Goal: Task Accomplishment & Management: Manage account settings

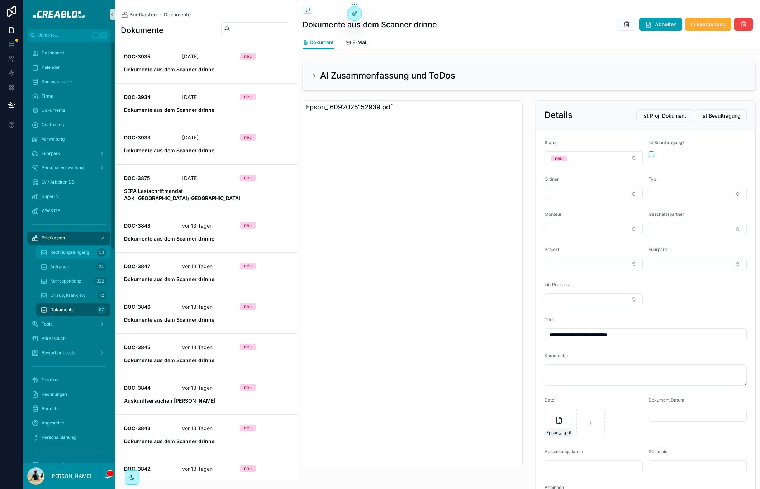
click at [88, 252] on span "Rechnungseingang" at bounding box center [69, 253] width 39 height 6
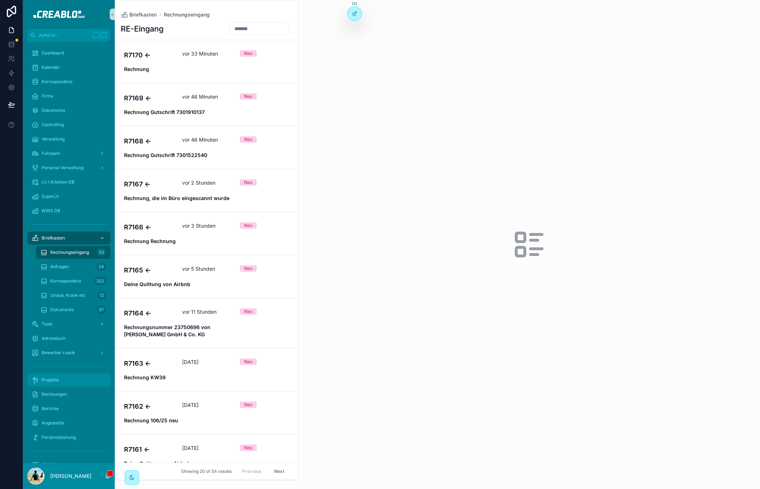
click at [49, 381] on span "Projekte" at bounding box center [50, 380] width 17 height 6
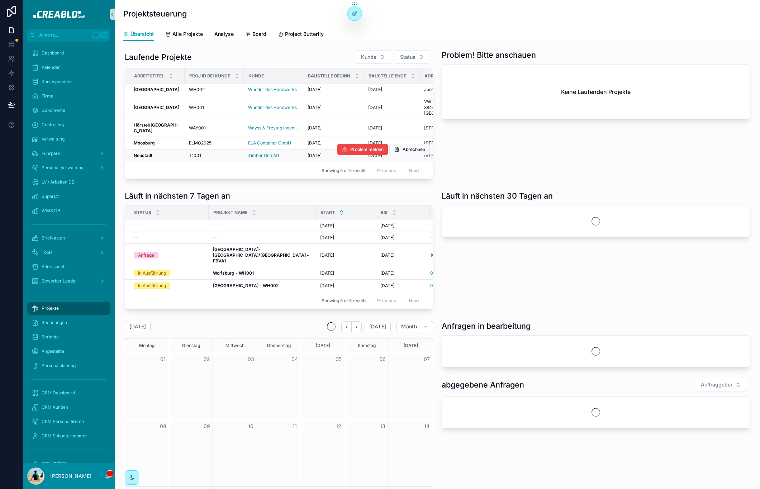
click at [142, 158] on strong "Neustadt" at bounding box center [143, 155] width 19 height 5
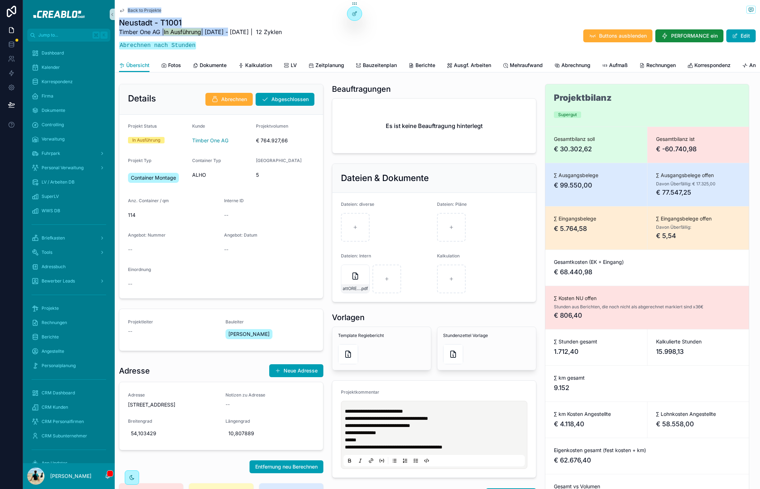
drag, startPoint x: 116, startPoint y: 0, endPoint x: 229, endPoint y: 32, distance: 117.3
click at [229, 32] on div "Back to Projekte Neustadt - T1001 Timber One AG | In Ausführung | 6.3.2025 - 2.…" at bounding box center [437, 36] width 645 height 72
click at [224, 39] on div "Timber One AG | In Ausführung | 6.3.2025 - 2.10.2025 | 12 Zyklen Abrechnen nach…" at bounding box center [200, 41] width 163 height 27
click at [264, 66] on span "Kalkulation" at bounding box center [258, 65] width 27 height 7
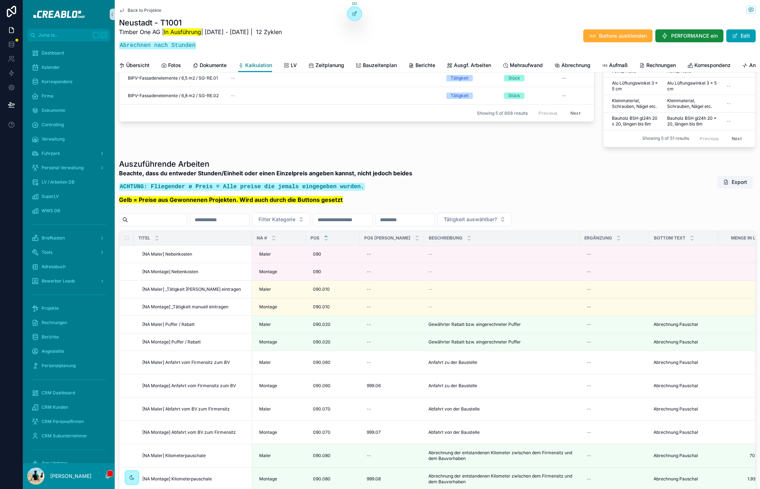
scroll to position [597, 0]
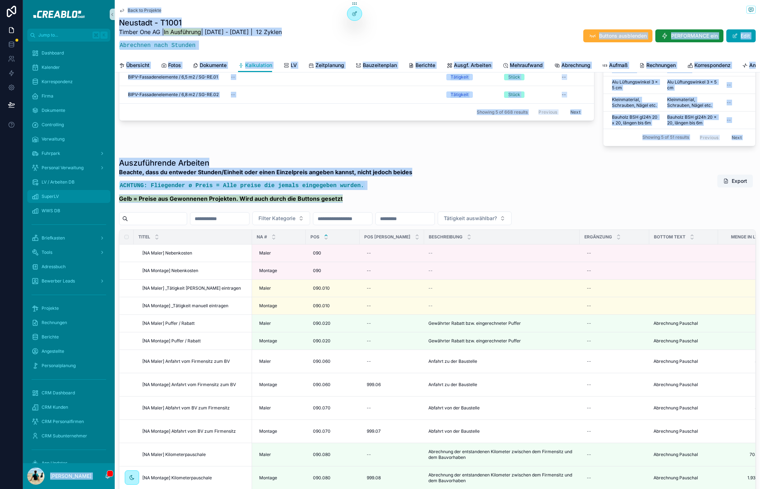
drag, startPoint x: 347, startPoint y: 213, endPoint x: 85, endPoint y: 199, distance: 262.8
click at [85, 199] on div "Jump to... K Dashboard Kalender Korrespondenz Firma Dokumente Controlling Verwa…" at bounding box center [391, 244] width 737 height 489
click at [257, 176] on strong "Beachte, dass du entweder Stunden/Einheit oder einen Einzelpreis angeben kannst…" at bounding box center [265, 171] width 293 height 7
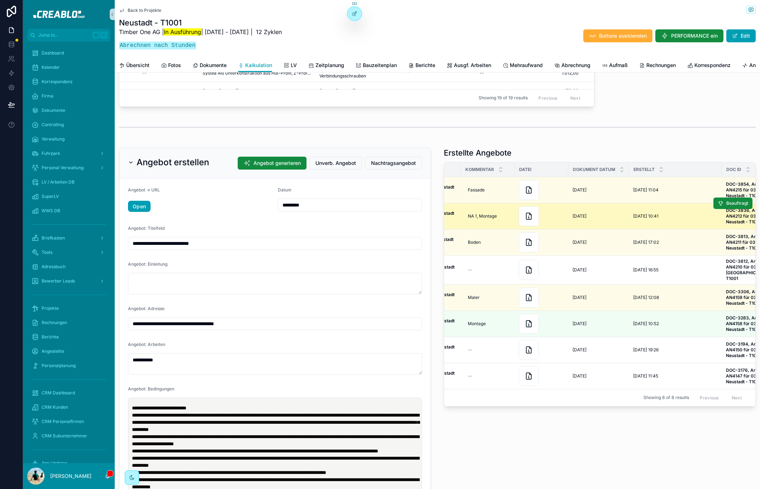
scroll to position [0, 0]
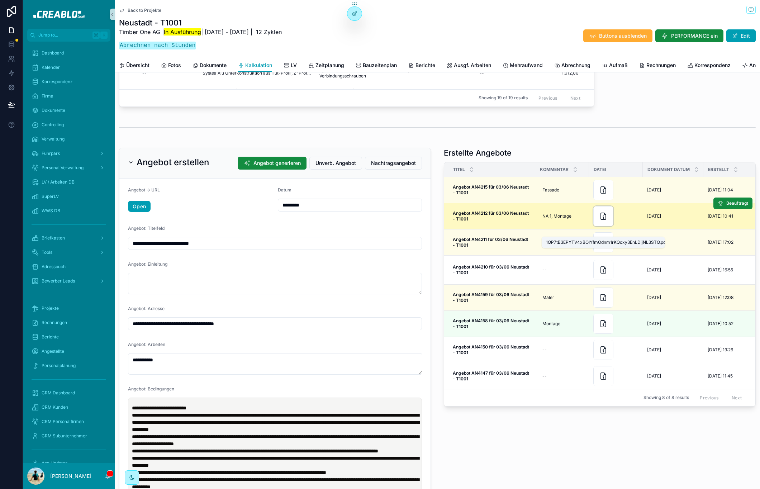
click at [603, 220] on icon "scrollable content" at bounding box center [603, 216] width 9 height 9
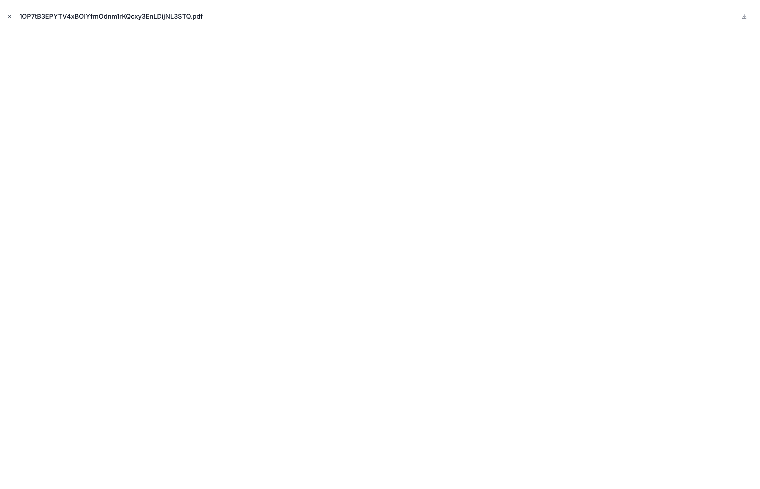
click at [9, 17] on icon "Close modal" at bounding box center [10, 16] width 3 height 3
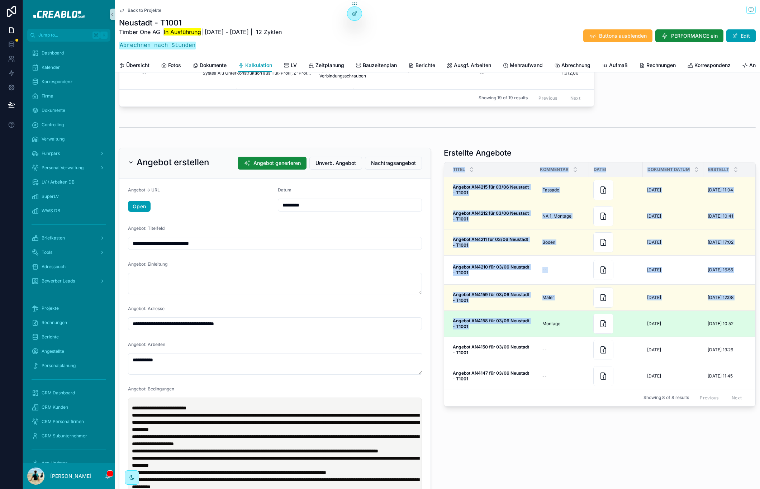
drag, startPoint x: 535, startPoint y: 169, endPoint x: 553, endPoint y: 324, distance: 156.3
click at [553, 324] on div "Erstellte Angebote Titel Kommentar Datei Dokument Datum Erstellt Doc ID Gesende…" at bounding box center [600, 277] width 312 height 259
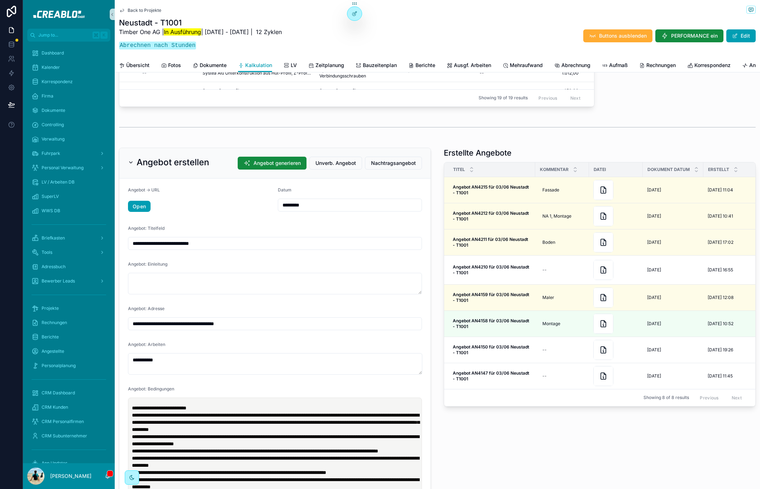
click at [564, 435] on div "Erstellte Angebote Titel Kommentar Datei Dokument Datum Erstellt Doc ID Gesende…" at bounding box center [600, 333] width 320 height 376
drag, startPoint x: 441, startPoint y: 164, endPoint x: 508, endPoint y: 166, distance: 66.7
click at [508, 166] on div "Erstellte Angebote Titel Kommentar Datei Dokument Datum Erstellt Doc ID Gesende…" at bounding box center [600, 333] width 320 height 376
click at [508, 158] on h1 "Erstellte Angebote" at bounding box center [478, 153] width 68 height 10
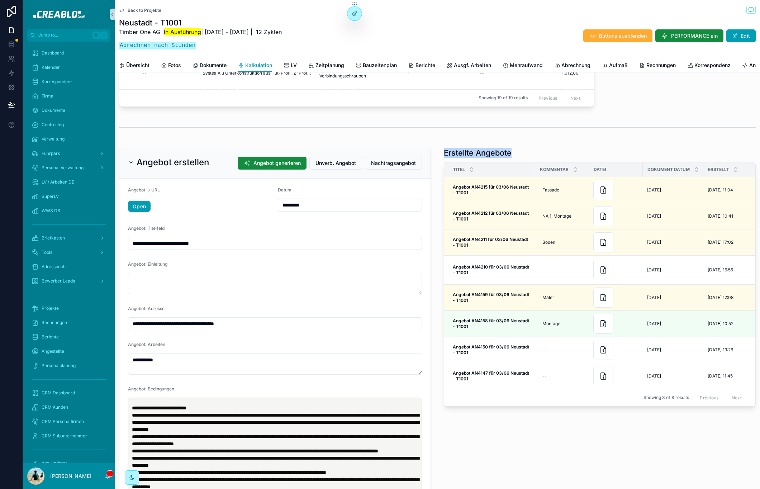
click at [508, 158] on h1 "Erstellte Angebote" at bounding box center [478, 153] width 68 height 10
click at [517, 158] on div "Erstellte Angebote" at bounding box center [600, 153] width 312 height 10
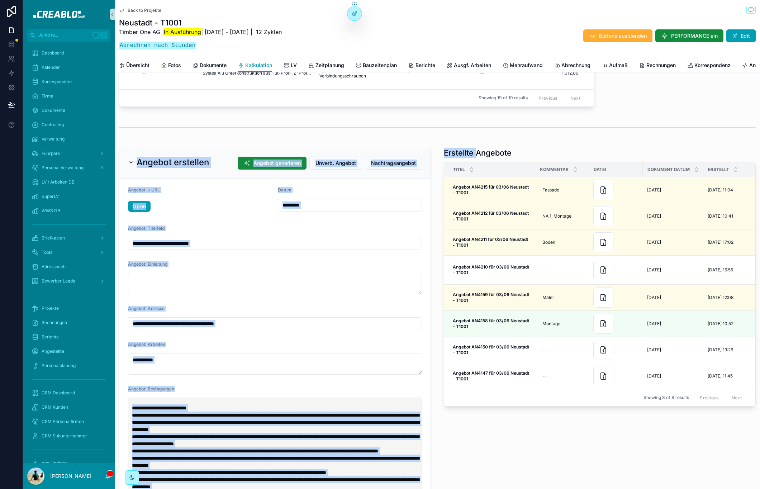
drag, startPoint x: 133, startPoint y: 151, endPoint x: 476, endPoint y: 172, distance: 343.7
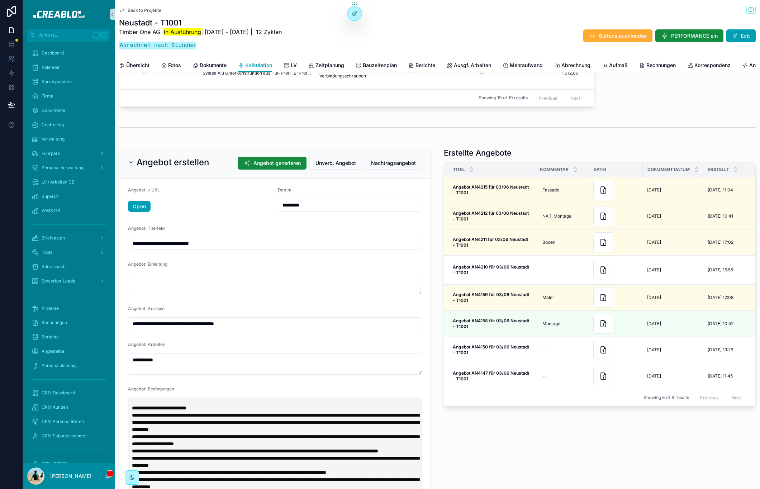
click at [476, 158] on h1 "Erstellte Angebote" at bounding box center [478, 153] width 68 height 10
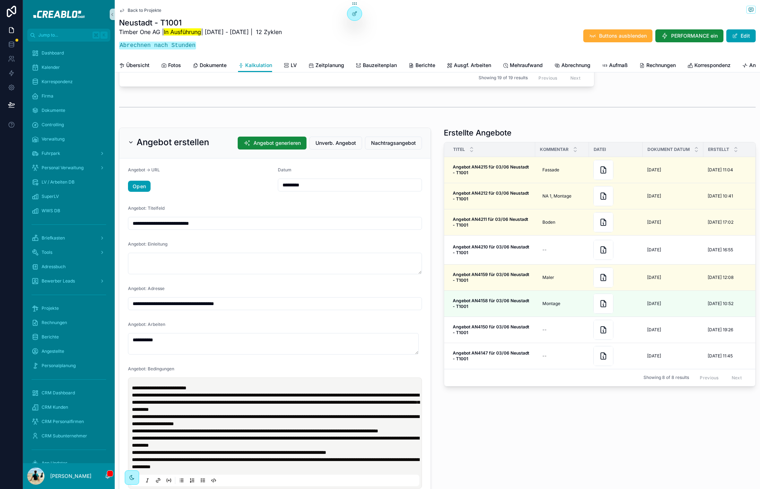
click at [611, 116] on div "scrollable content" at bounding box center [437, 107] width 637 height 18
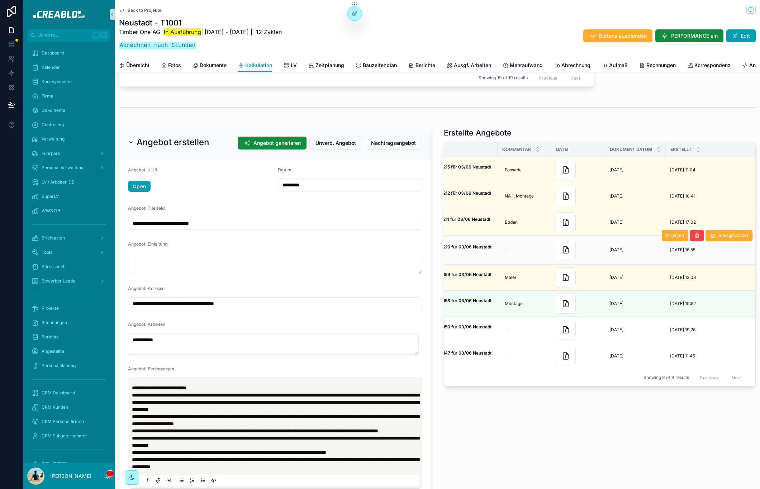
scroll to position [0, 104]
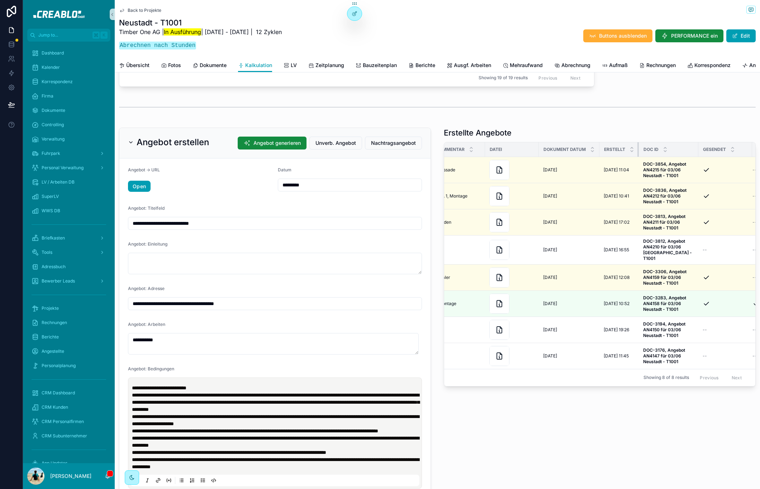
drag, startPoint x: 688, startPoint y: 184, endPoint x: 633, endPoint y: 191, distance: 54.6
click at [633, 157] on th "Erstellt" at bounding box center [618, 149] width 39 height 15
drag, startPoint x: 594, startPoint y: 185, endPoint x: 557, endPoint y: 184, distance: 37.3
click at [557, 157] on th "Dokument Datum" at bounding box center [569, 149] width 61 height 15
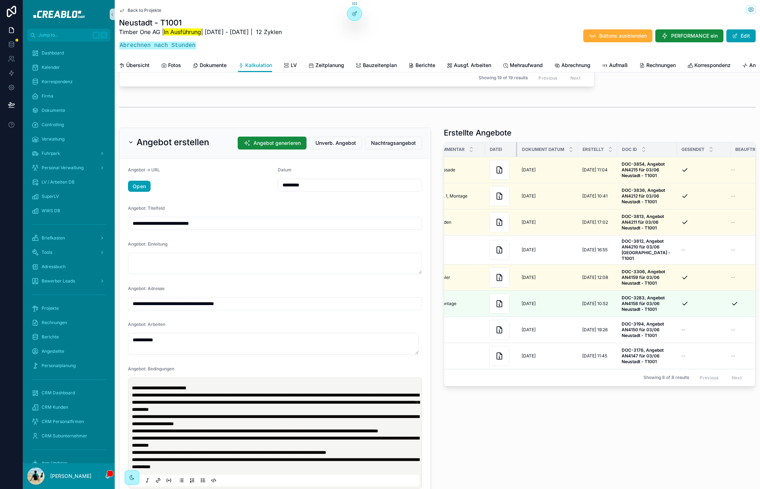
drag, startPoint x: 534, startPoint y: 186, endPoint x: 513, endPoint y: 186, distance: 21.5
click at [516, 157] on div "scrollable content" at bounding box center [517, 149] width 3 height 14
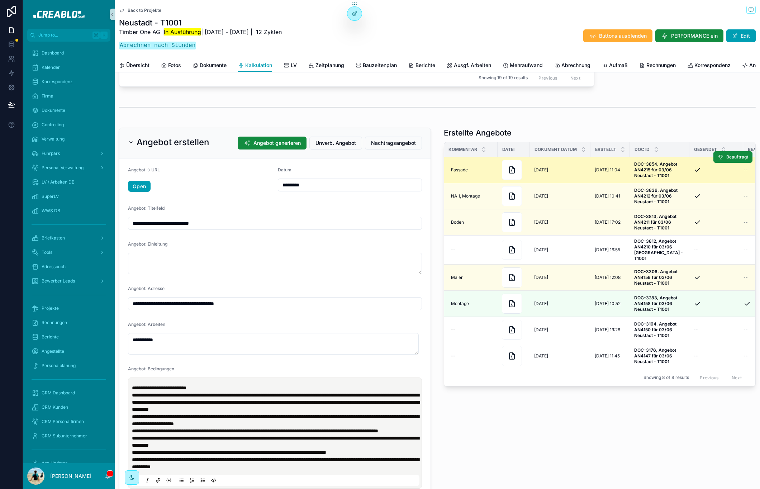
scroll to position [0, 90]
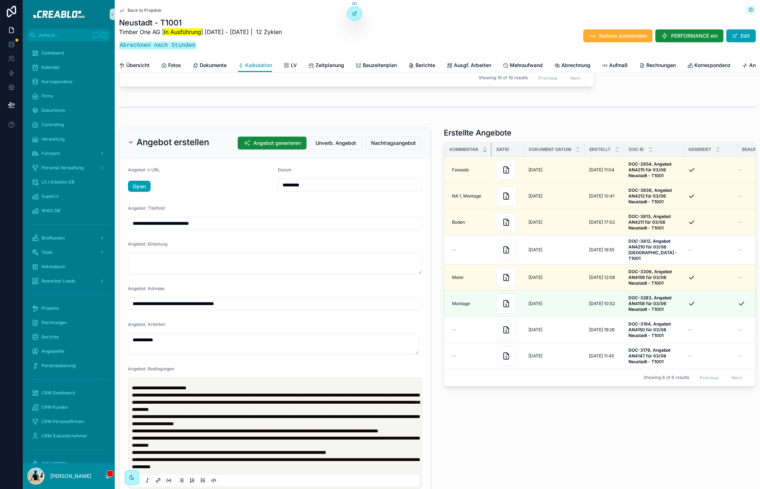
drag, startPoint x: 494, startPoint y: 185, endPoint x: 483, endPoint y: 185, distance: 11.8
click at [483, 157] on th "Kommentar" at bounding box center [468, 149] width 47 height 15
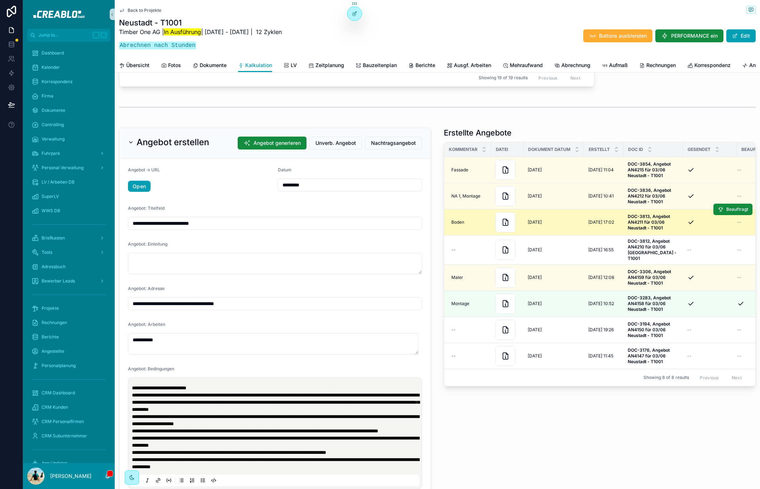
scroll to position [0, 130]
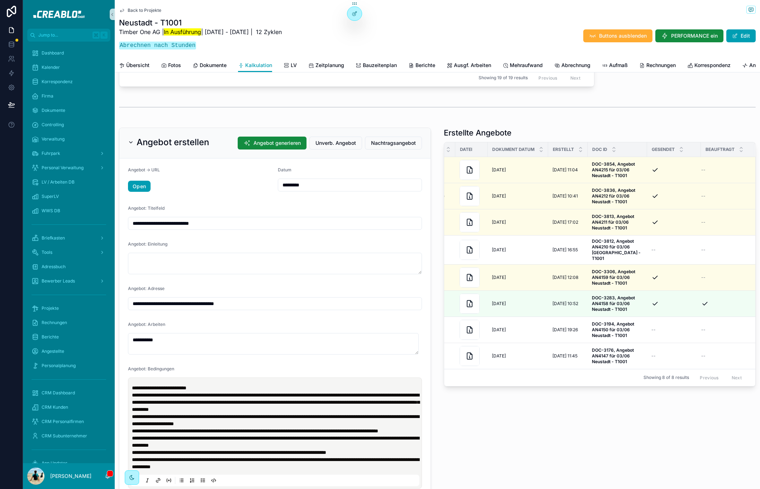
click at [747, 157] on th "Beauftragt" at bounding box center [728, 149] width 54 height 15
drag, startPoint x: 747, startPoint y: 185, endPoint x: 714, endPoint y: 190, distance: 33.8
click at [716, 157] on th "Beauftragt" at bounding box center [728, 149] width 54 height 15
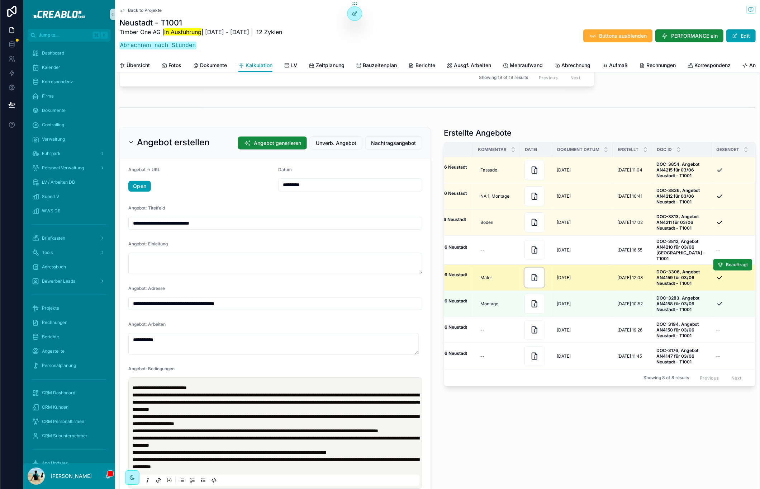
scroll to position [0, 0]
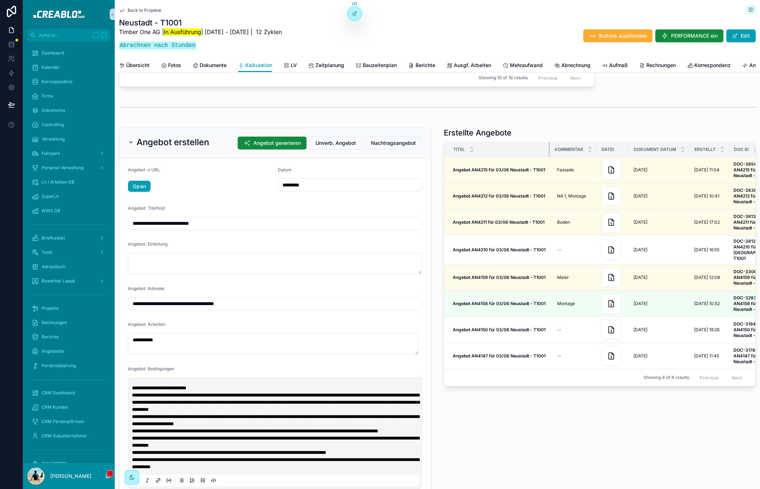
drag, startPoint x: 530, startPoint y: 185, endPoint x: 546, endPoint y: 185, distance: 15.4
click at [548, 157] on div "scrollable content" at bounding box center [549, 149] width 3 height 14
type input "**********"
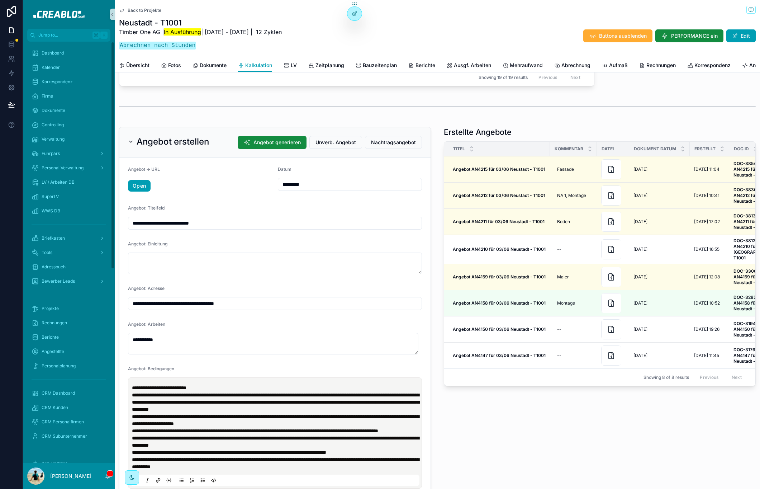
click at [138, 11] on span "Back to Projekte" at bounding box center [145, 11] width 34 height 6
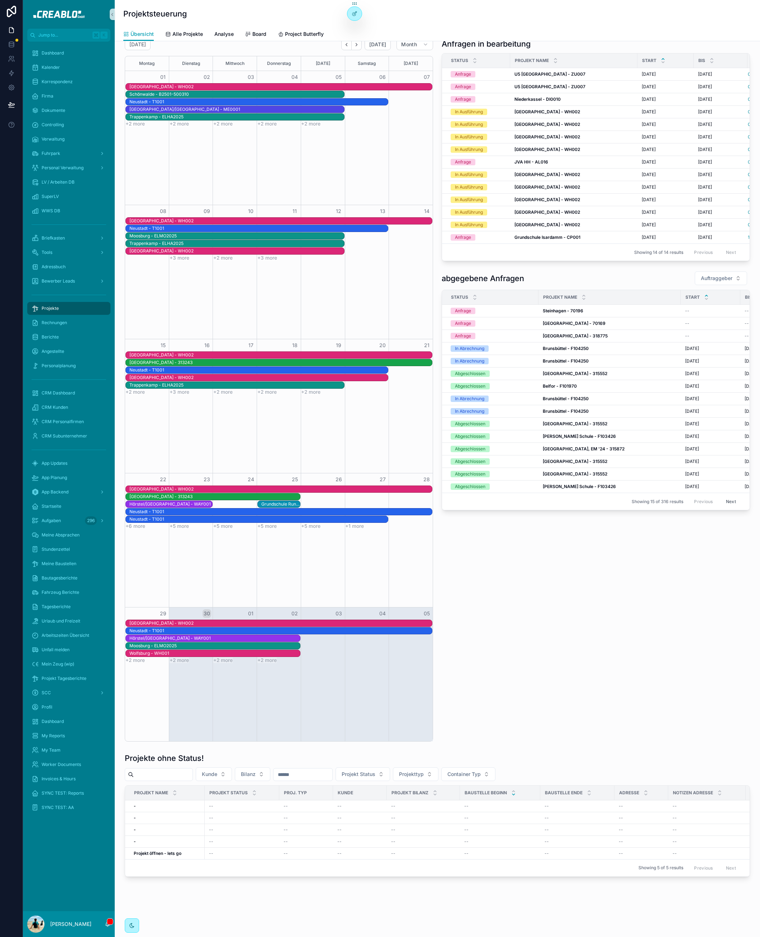
scroll to position [456, 0]
click at [187, 489] on h1 "Projekte ohne Status!" at bounding box center [164, 758] width 79 height 10
click at [225, 489] on div "Projekte ohne Status!" at bounding box center [437, 758] width 625 height 10
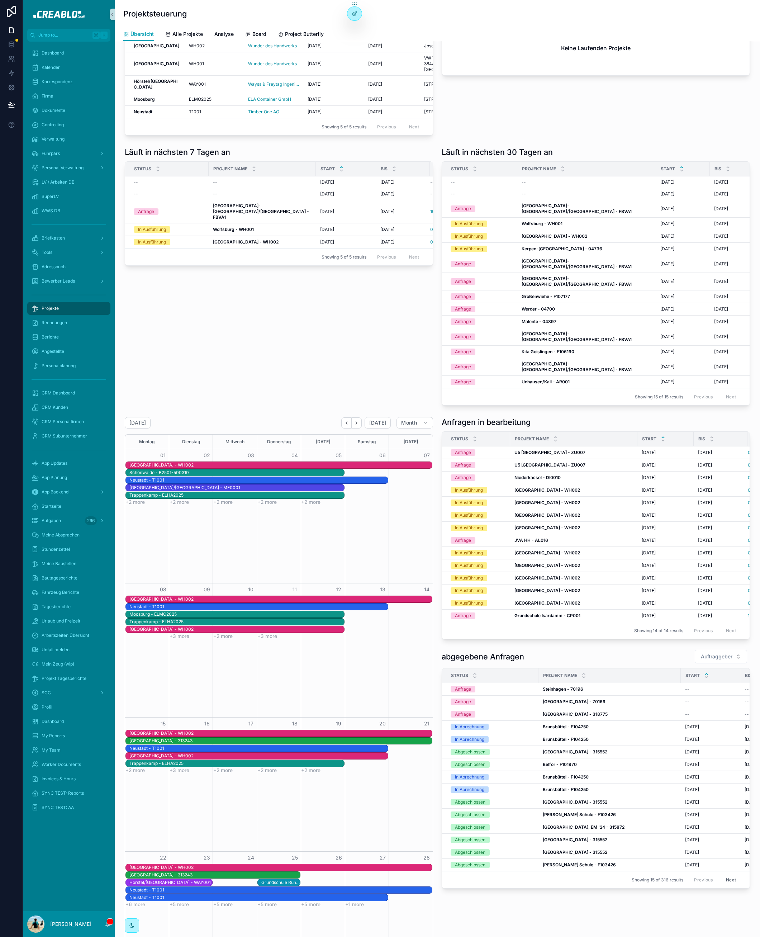
scroll to position [0, 0]
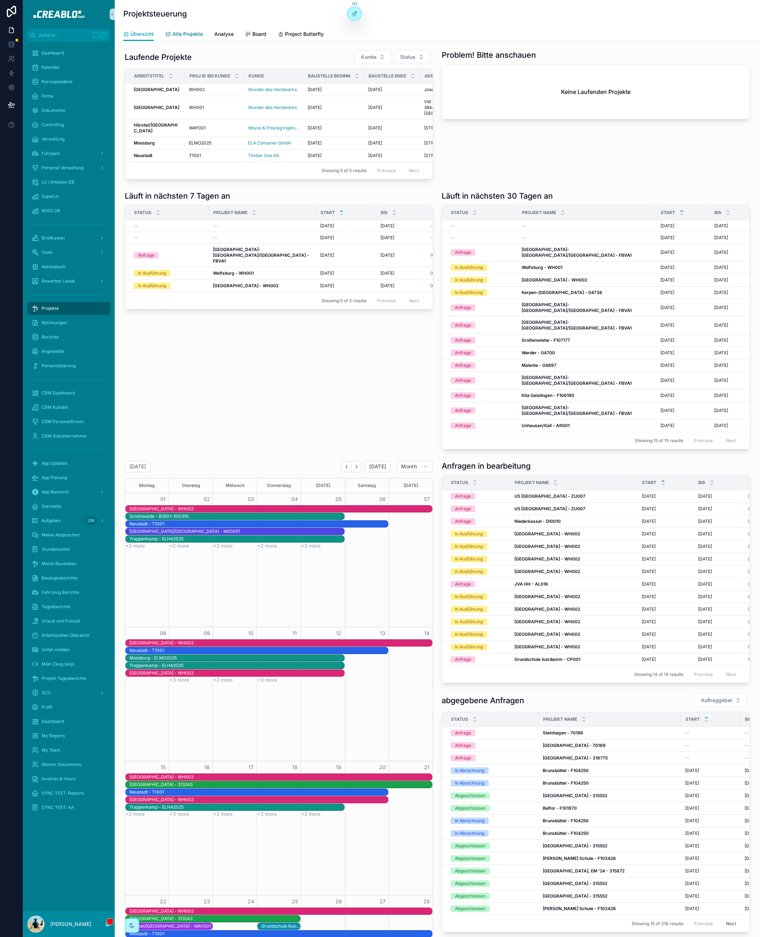
click at [176, 35] on span "Alle Projekte" at bounding box center [187, 33] width 30 height 7
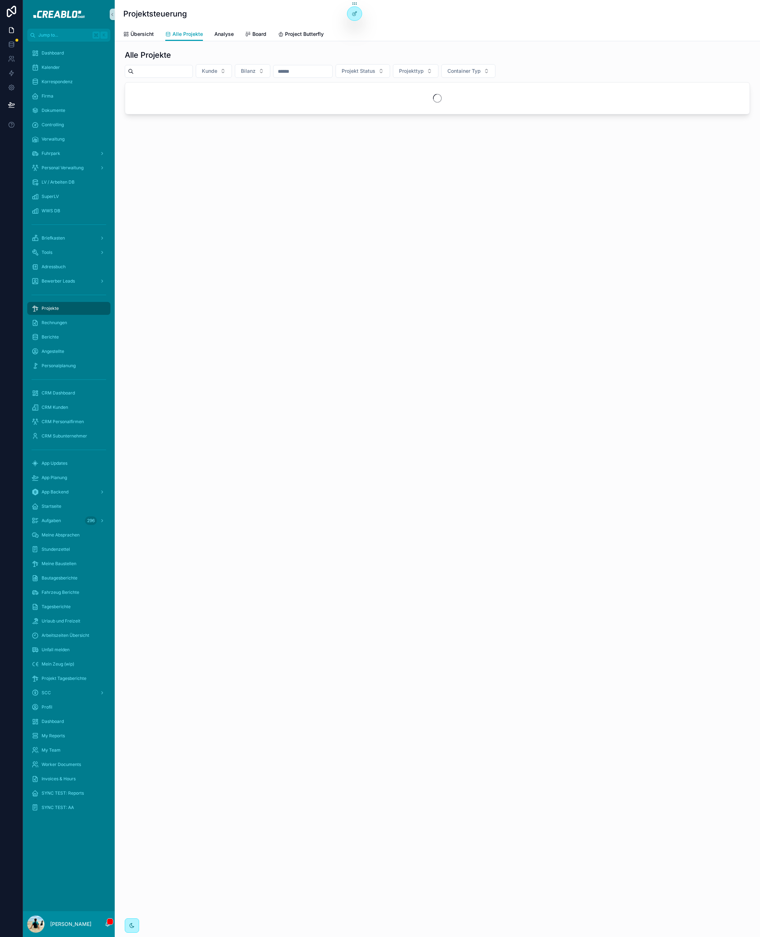
click at [171, 66] on input "scrollable content" at bounding box center [163, 71] width 59 height 10
type input "**********"
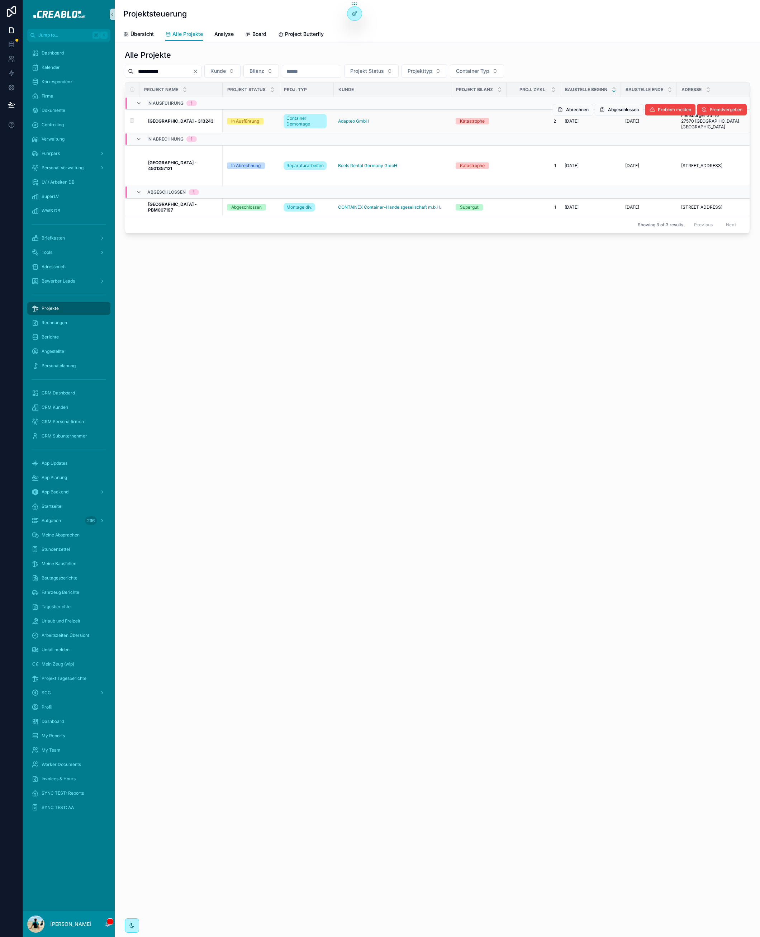
click at [185, 116] on td "Bremerhaven - 313243 Bremerhaven - 313243" at bounding box center [180, 121] width 83 height 23
click at [184, 121] on strong "[GEOGRAPHIC_DATA] - 313243" at bounding box center [181, 120] width 66 height 5
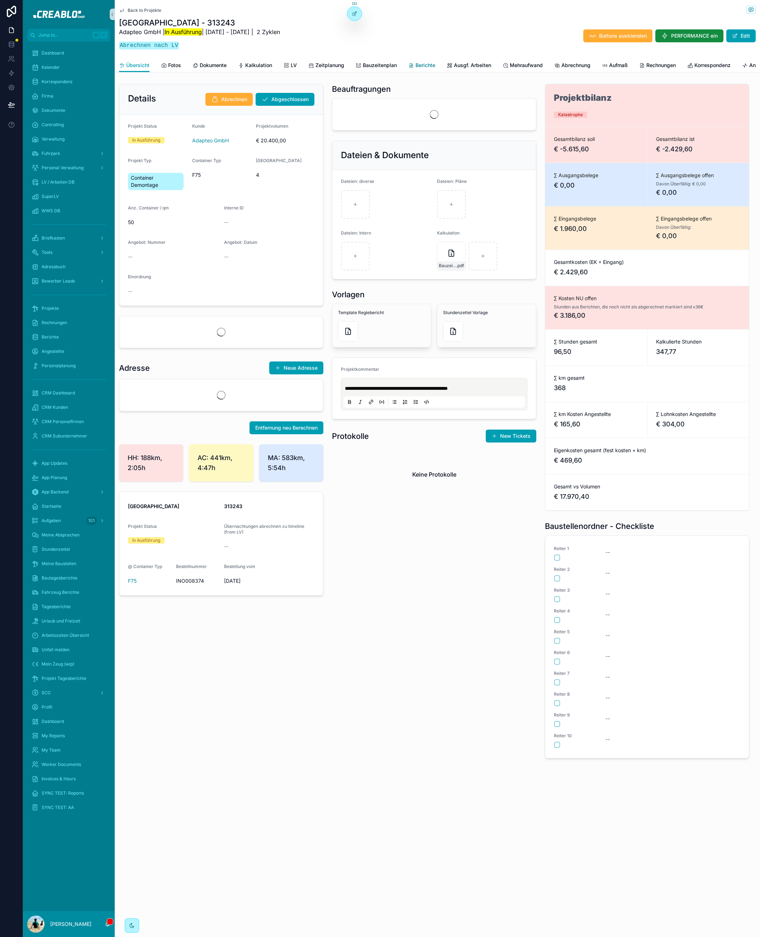
click at [426, 65] on span "Berichte" at bounding box center [425, 65] width 20 height 7
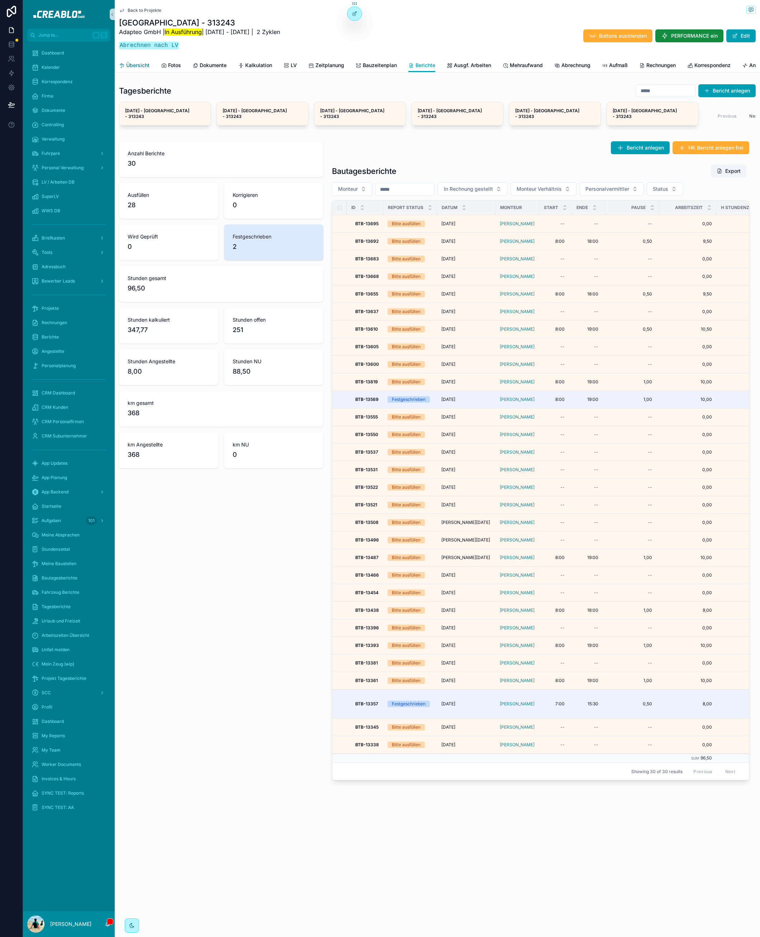
click at [145, 60] on link "Übersicht" at bounding box center [134, 66] width 30 height 14
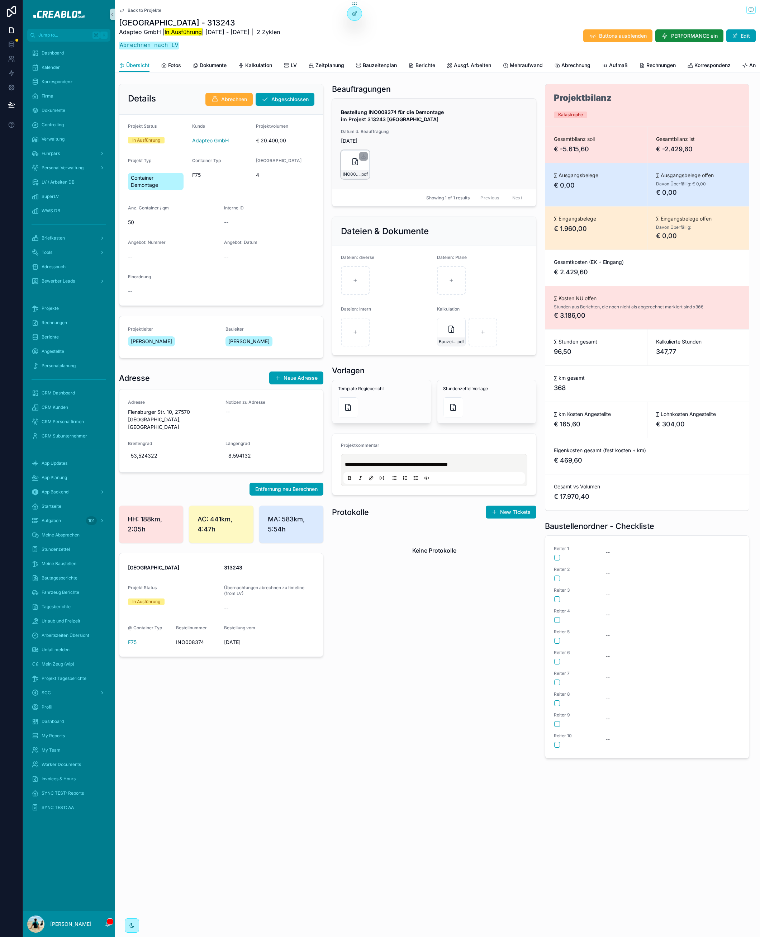
click at [351, 157] on icon "scrollable content" at bounding box center [355, 161] width 9 height 9
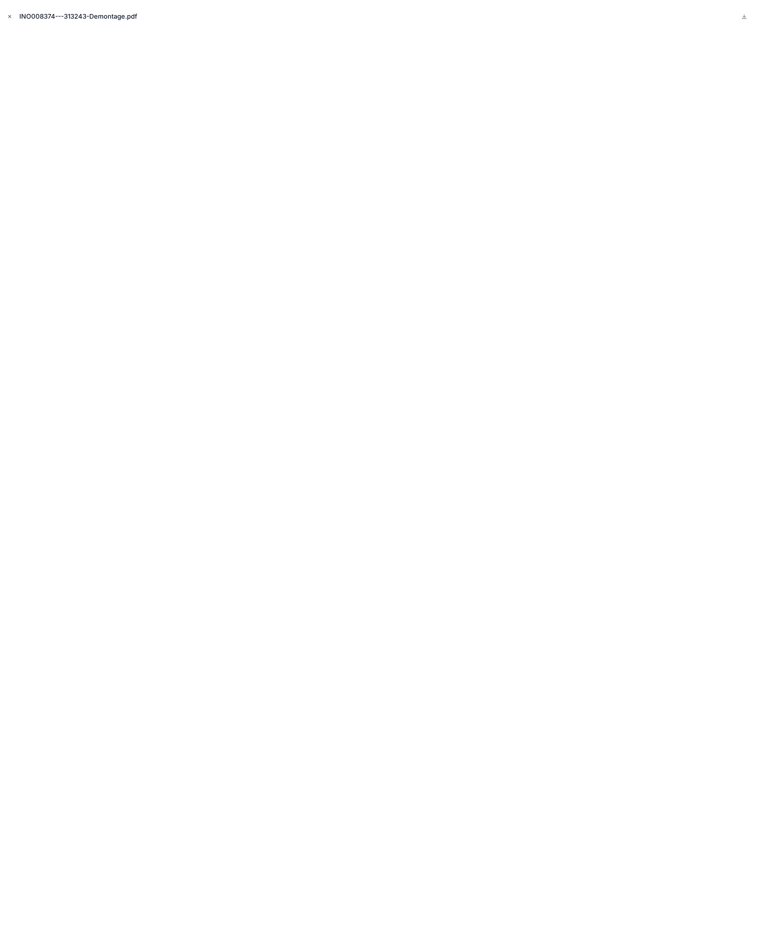
click at [8, 19] on button "Close modal" at bounding box center [10, 17] width 8 height 8
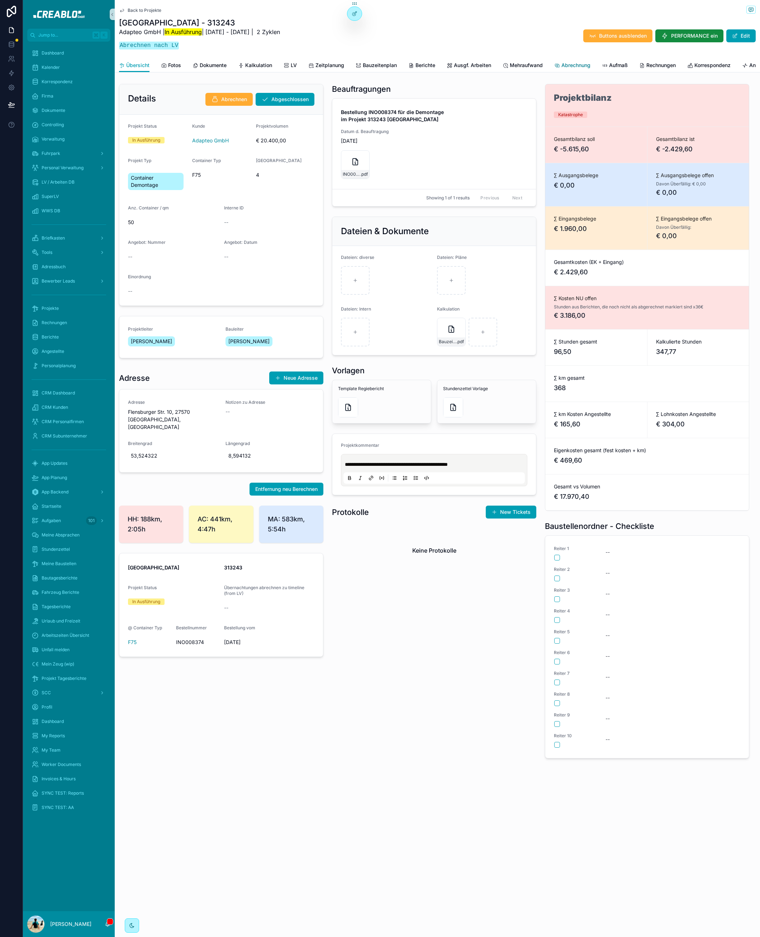
click at [577, 67] on span "Abrechnung" at bounding box center [575, 65] width 29 height 7
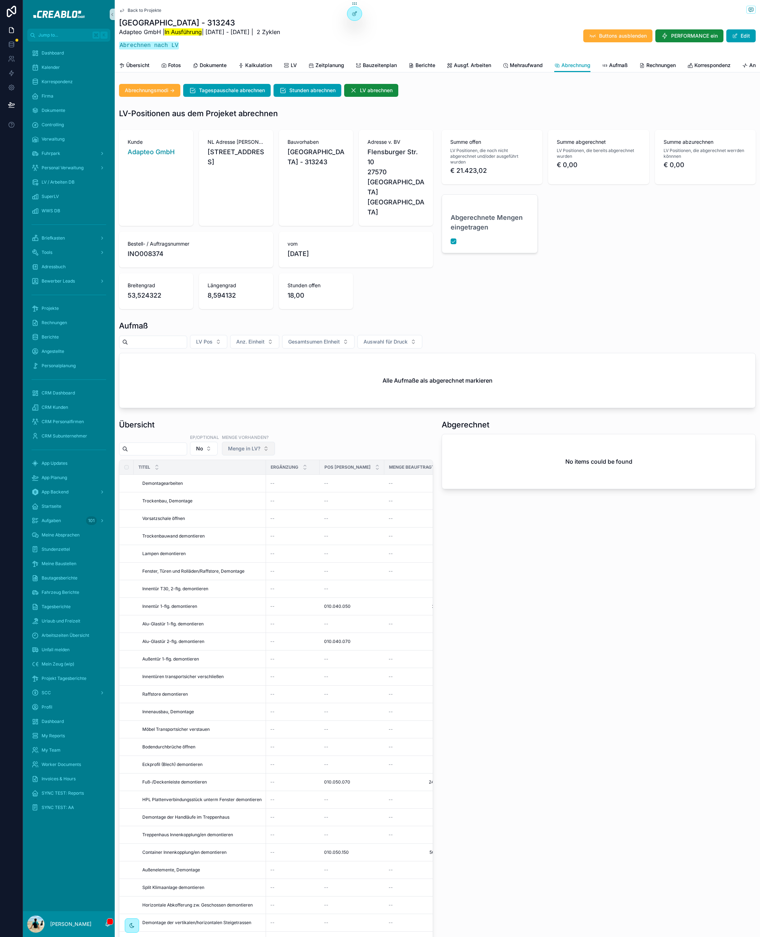
click at [244, 445] on span "Menge in LV?" at bounding box center [244, 448] width 32 height 7
click at [257, 466] on div "Menge" at bounding box center [256, 463] width 86 height 11
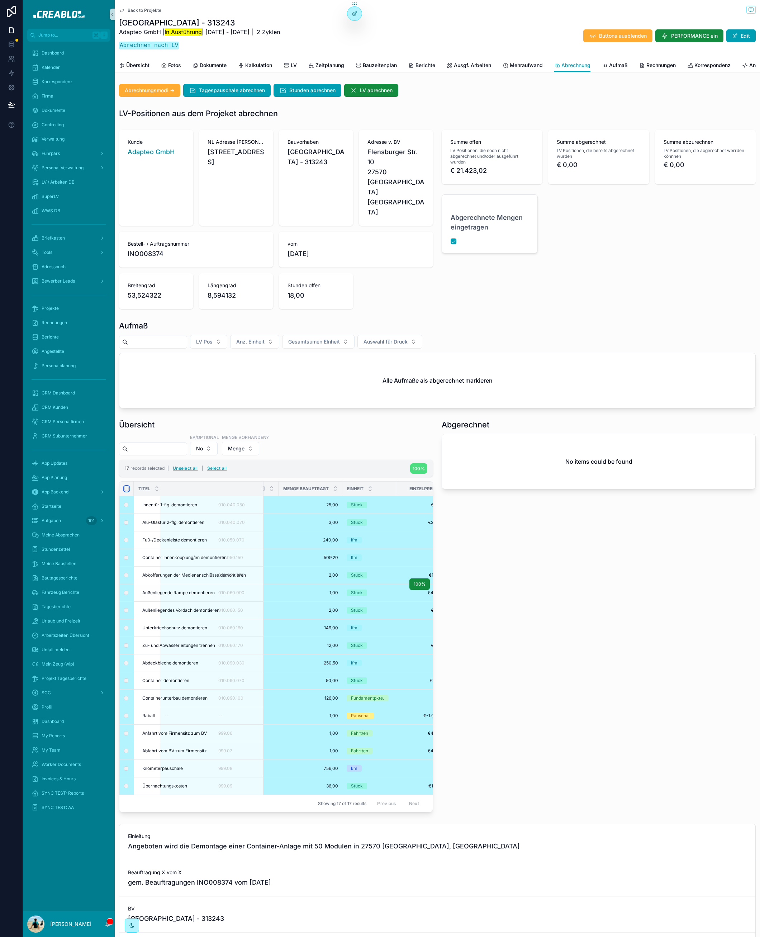
scroll to position [0, 237]
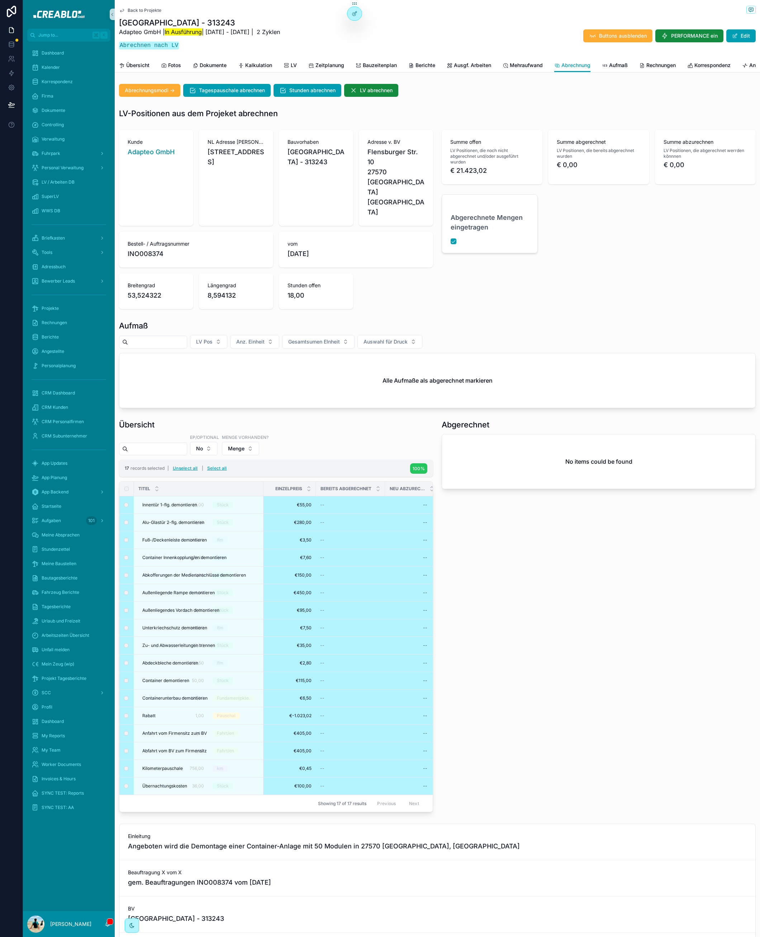
click at [416, 460] on div "17 records selected | Unselect all | Select all 100%" at bounding box center [276, 468] width 314 height 17
click at [417, 466] on span "100%" at bounding box center [419, 468] width 12 height 5
click at [449, 441] on icon "scrollable content" at bounding box center [450, 441] width 6 height 6
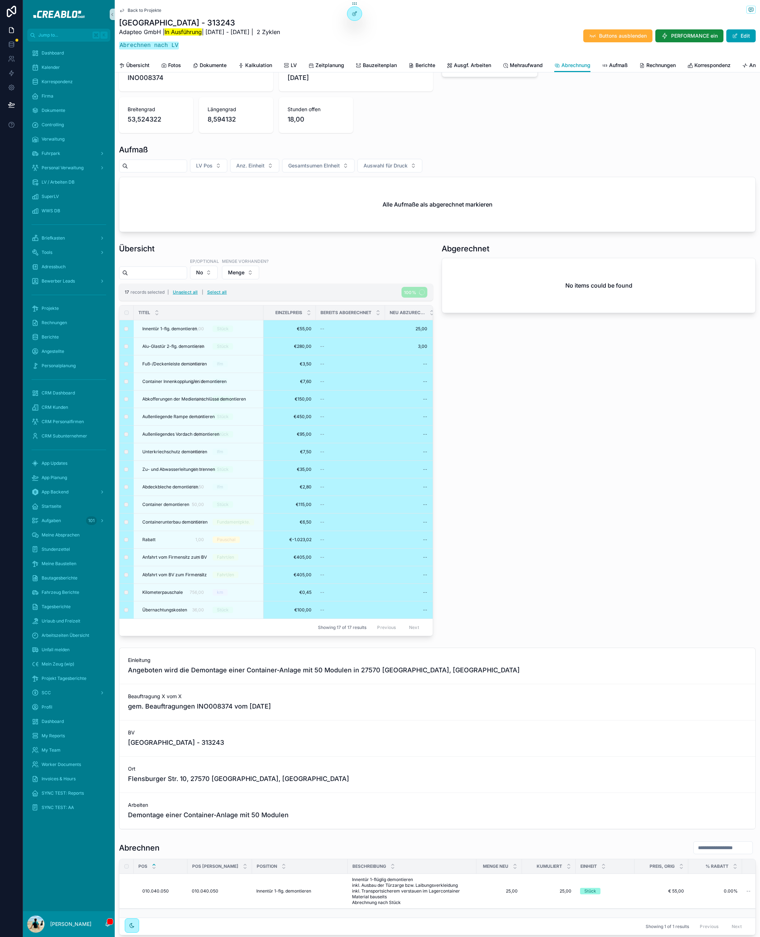
scroll to position [224, 0]
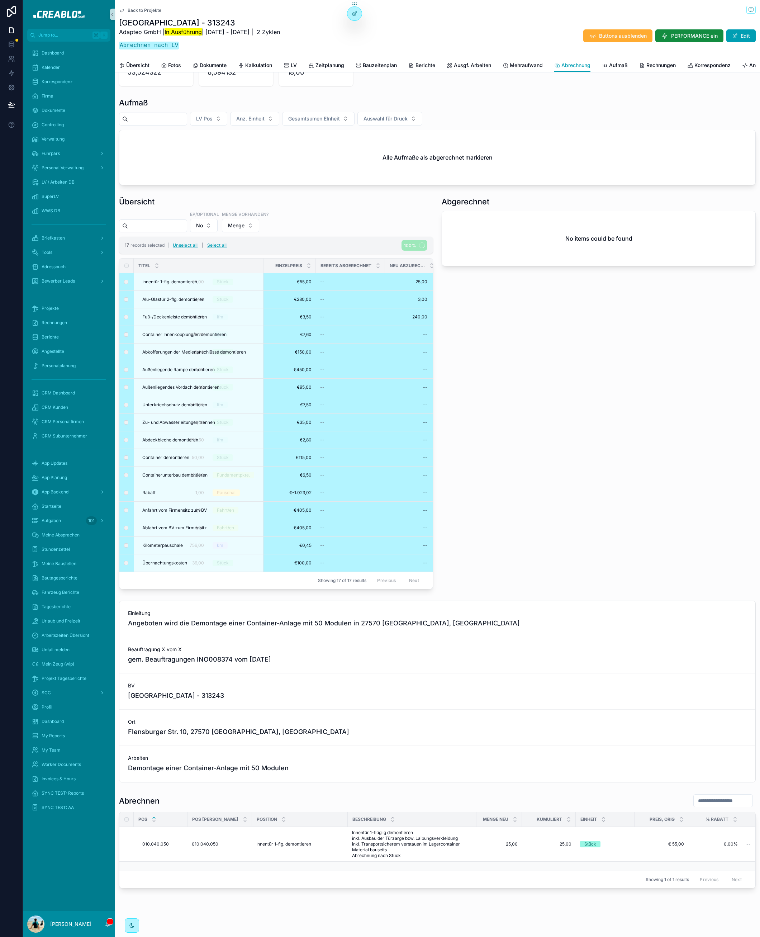
click at [177, 489] on span "BV" at bounding box center [437, 685] width 619 height 7
click at [175, 489] on span "[GEOGRAPHIC_DATA] - 313243" at bounding box center [437, 694] width 619 height 10
copy span "[GEOGRAPHIC_DATA] - 313243"
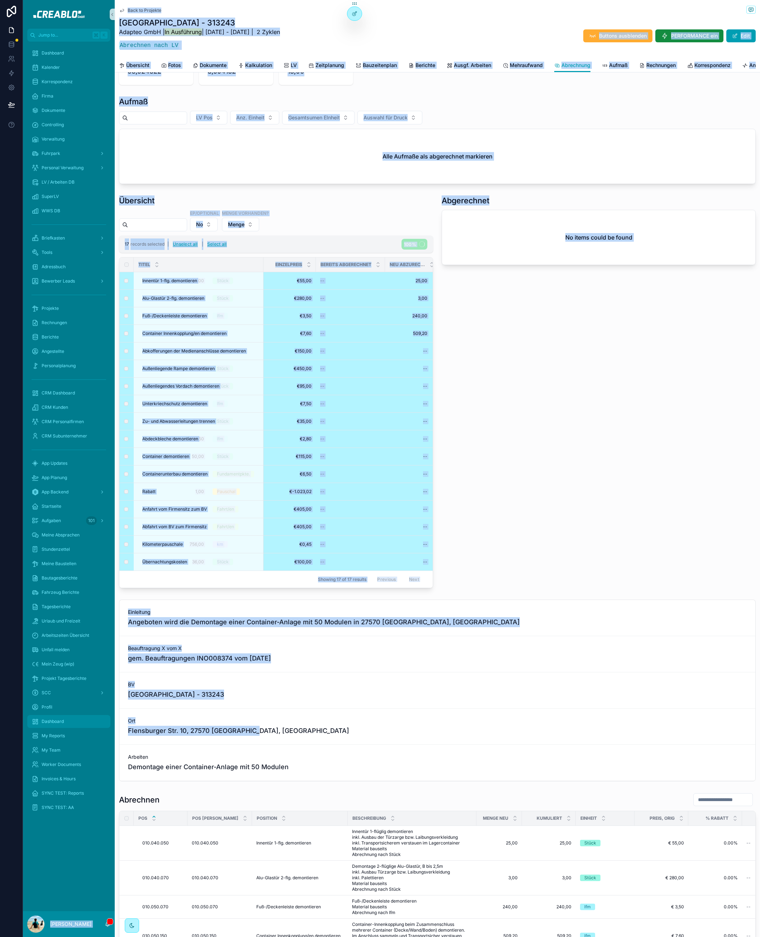
drag, startPoint x: 253, startPoint y: 725, endPoint x: 93, endPoint y: 726, distance: 159.9
click at [93, 489] on div "Jump to... K Dashboard Kalender Korrespondenz Firma Dokumente Controlling Verwa…" at bounding box center [391, 468] width 737 height 937
copy div "Hannes Kutzke Back to Projekte Bremerhaven - 313243 Adapteo GmbH | In Ausführun…"
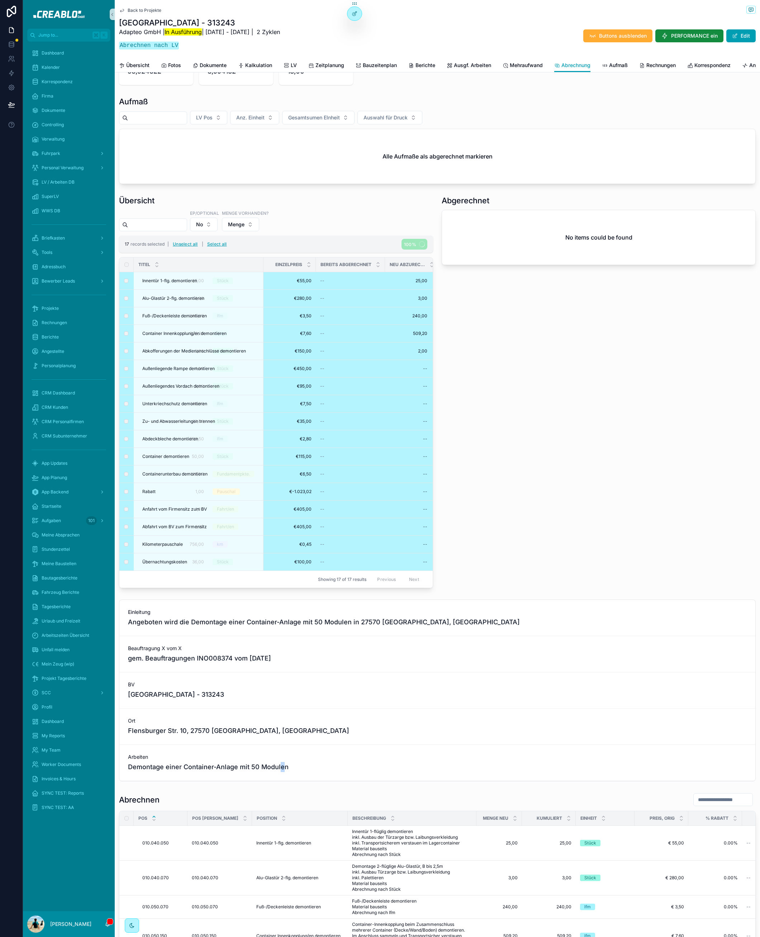
drag, startPoint x: 281, startPoint y: 762, endPoint x: 218, endPoint y: 738, distance: 66.7
click at [280, 489] on span "Demontage einer Container-Anlage mit 50 Modulen" at bounding box center [437, 767] width 619 height 10
drag, startPoint x: 252, startPoint y: 726, endPoint x: 123, endPoint y: 724, distance: 128.4
click at [123, 489] on div "Ort Flensburger Str. 10, 27570 Bremerhaven, Deutschland" at bounding box center [437, 726] width 636 height 36
copy span "Flensburger Str. 10, 27570 Bremerhaven"
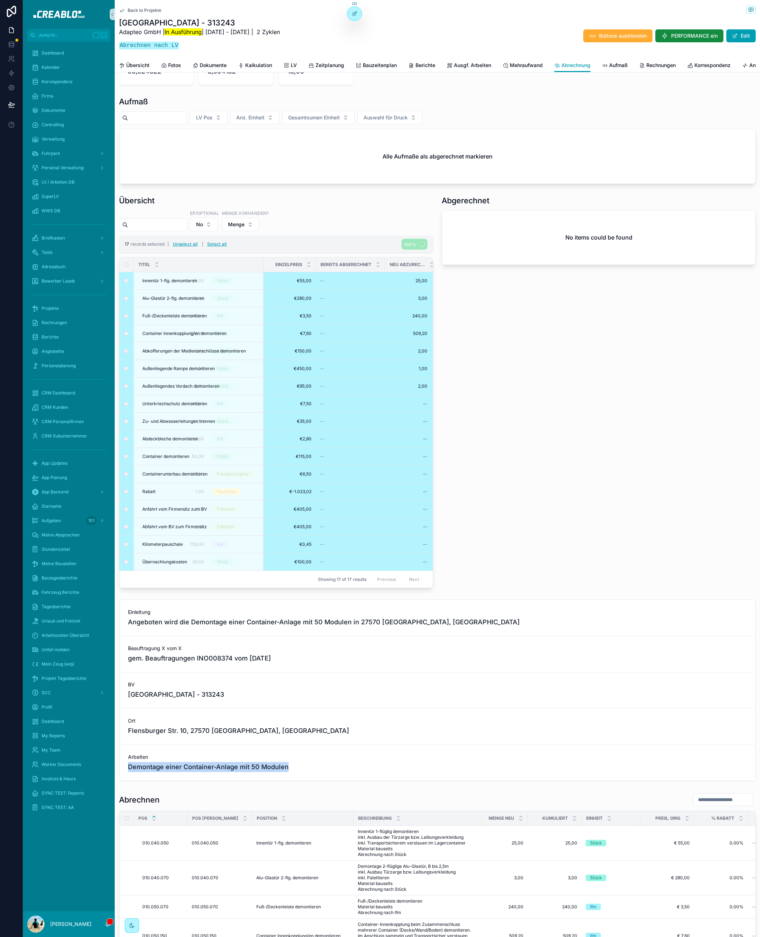
drag, startPoint x: 286, startPoint y: 760, endPoint x: 129, endPoint y: 762, distance: 157.7
click at [129, 489] on span "Demontage einer Container-Anlage mit 50 Modulen" at bounding box center [437, 767] width 619 height 10
copy span "Demontage einer Container-Anlage mit 50 Modulen"
click at [170, 489] on span "Angeboten wird die Demontage einer Container-Anlage mit 50 Modulen in 27570 Bre…" at bounding box center [437, 622] width 619 height 10
drag, startPoint x: 191, startPoint y: 616, endPoint x: 419, endPoint y: 613, distance: 228.0
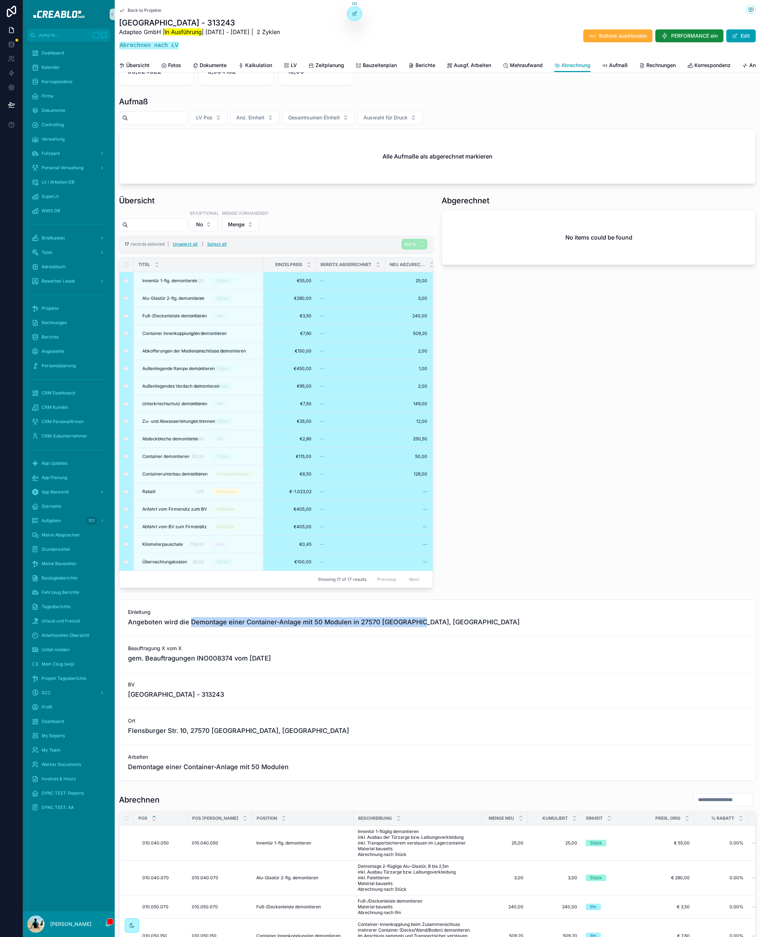
click at [419, 489] on span "Angeboten wird die Demontage einer Container-Anlage mit 50 Modulen in 27570 Bre…" at bounding box center [437, 622] width 619 height 10
copy span "Demontage einer Container-Anlage mit 50 Modulen in 27570 Bremerhaven"
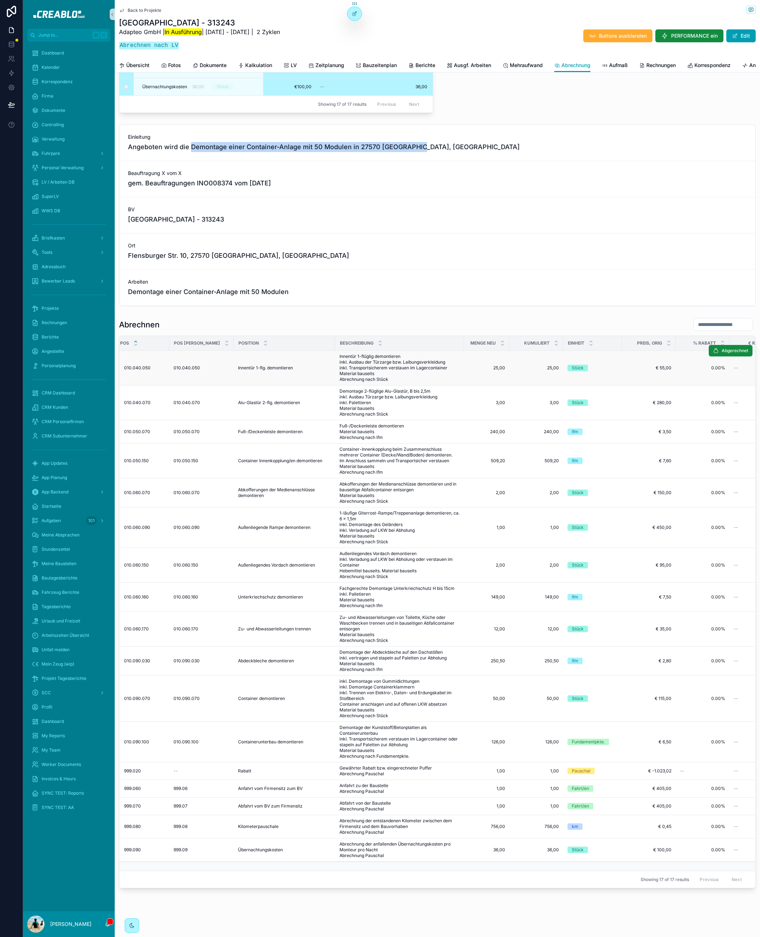
scroll to position [0, 0]
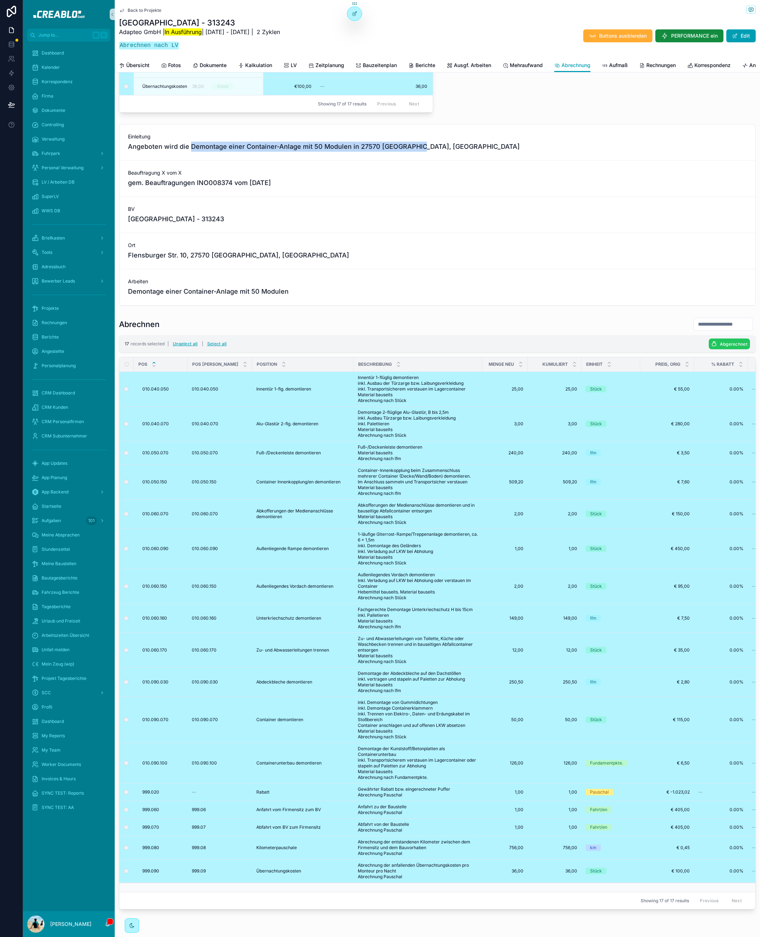
click at [711, 342] on button "Abgerechnet" at bounding box center [729, 343] width 41 height 11
click at [741, 326] on icon "scrollable content" at bounding box center [743, 324] width 6 height 6
drag, startPoint x: 570, startPoint y: 254, endPoint x: 419, endPoint y: 301, distance: 157.3
click at [569, 254] on div "Ort Flensburger Str. 10, 27570 Bremerhaven, Deutschland" at bounding box center [437, 251] width 636 height 36
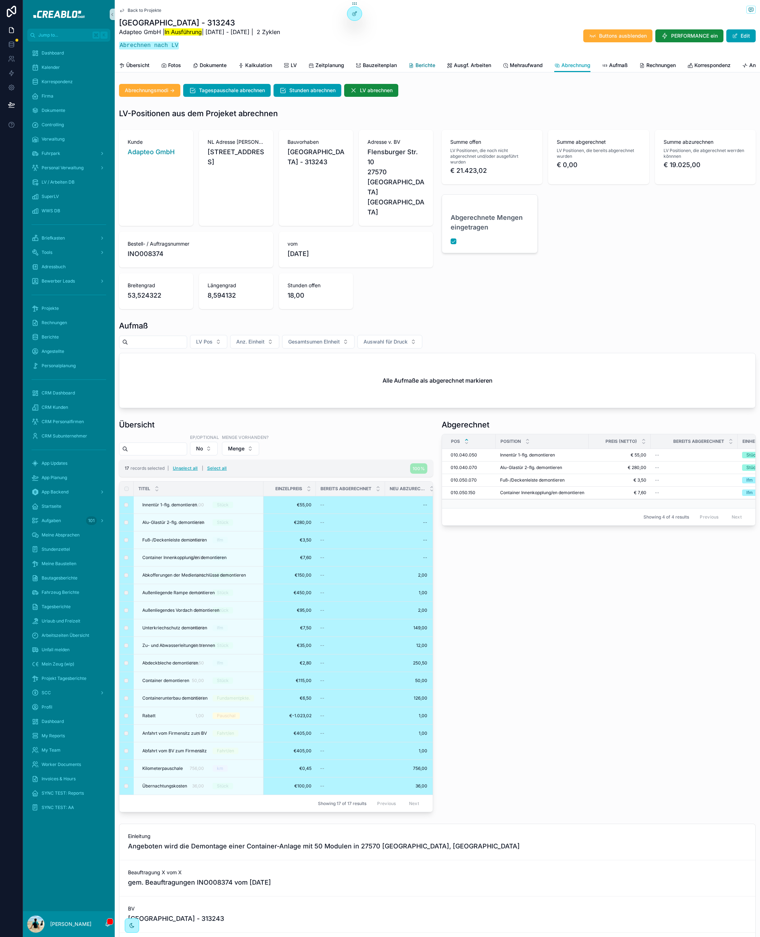
click at [416, 65] on span "Berichte" at bounding box center [425, 65] width 20 height 7
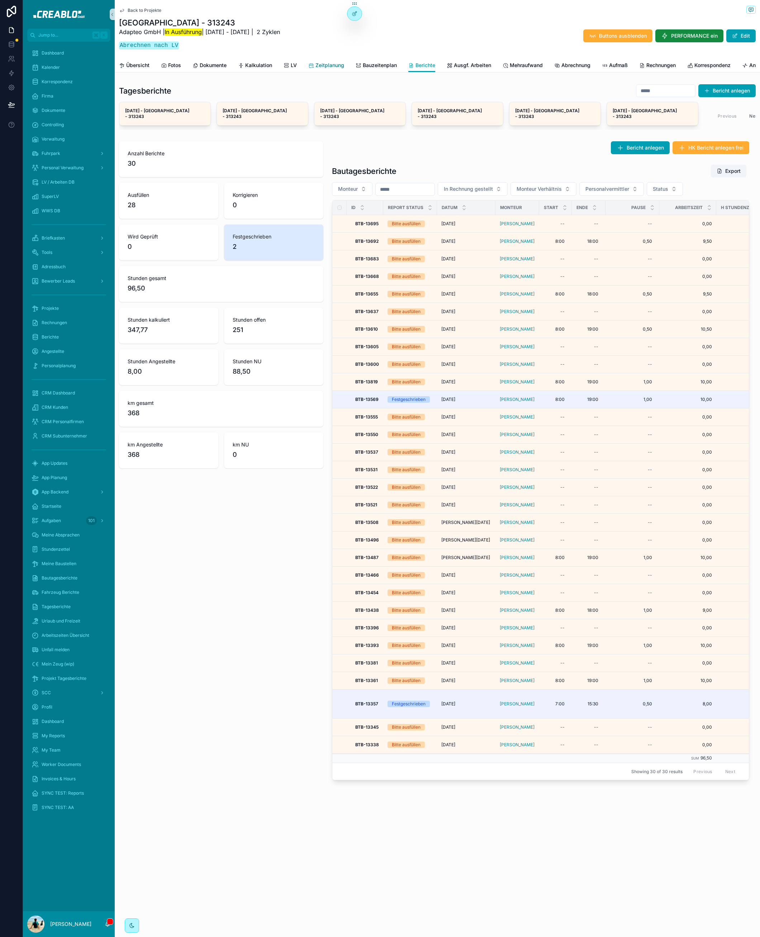
click at [322, 63] on span "Zeitplanung" at bounding box center [329, 65] width 29 height 7
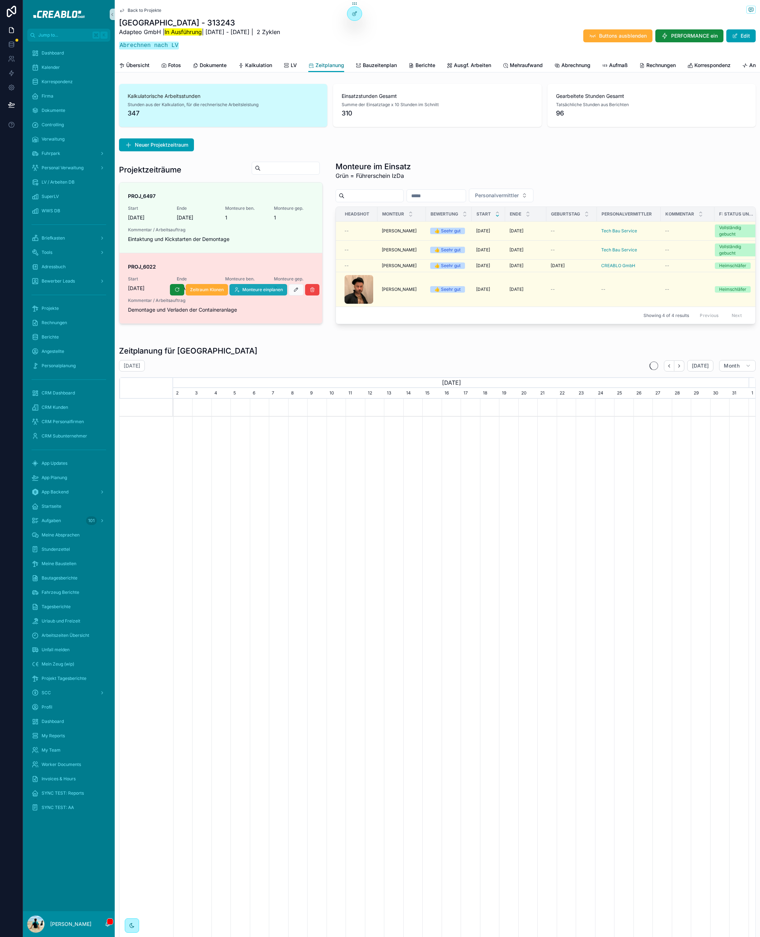
scroll to position [0, 575]
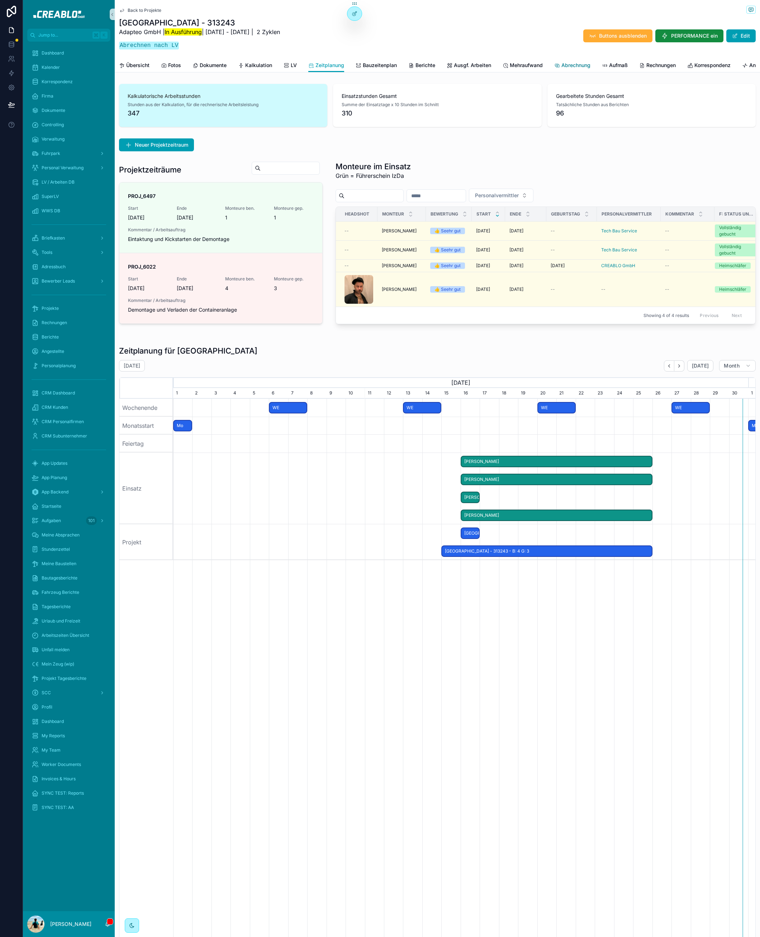
click at [576, 62] on span "Abrechnung" at bounding box center [575, 65] width 29 height 7
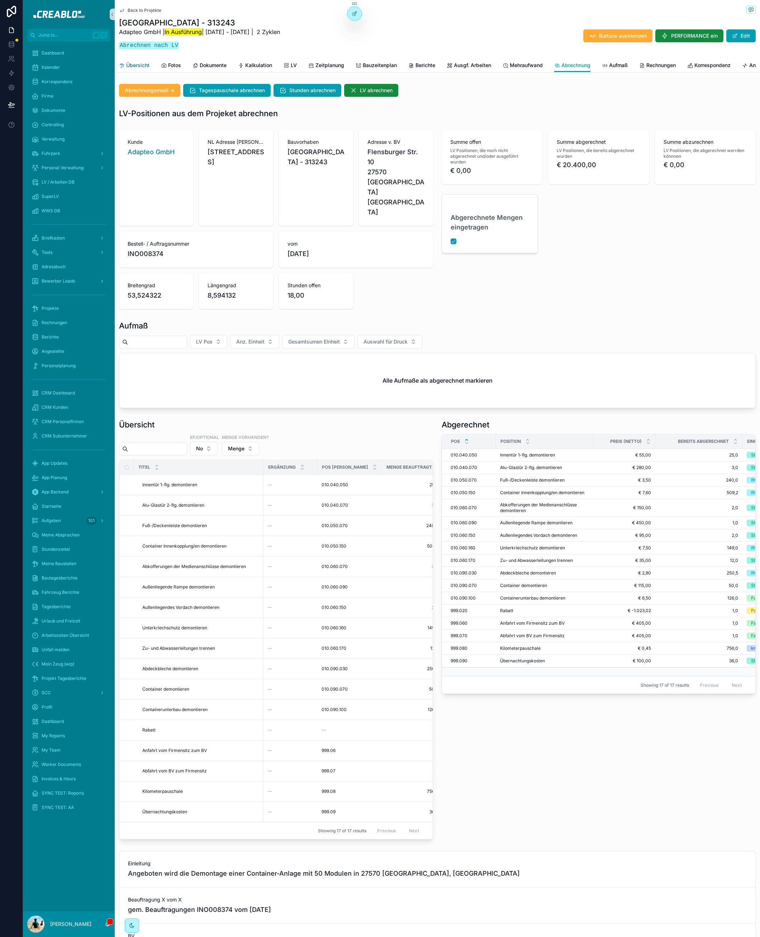
click at [144, 62] on span "Übersicht" at bounding box center [137, 65] width 23 height 7
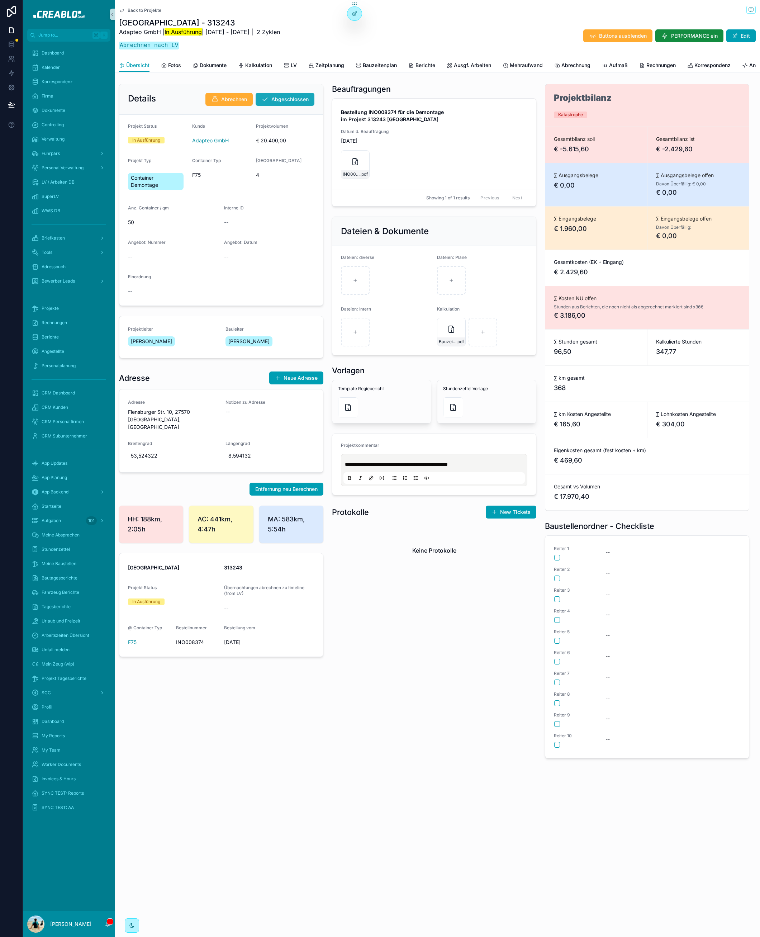
click at [286, 103] on span "Abgeschlossen" at bounding box center [289, 99] width 37 height 7
click at [152, 10] on span "Back to Projekte" at bounding box center [145, 11] width 34 height 6
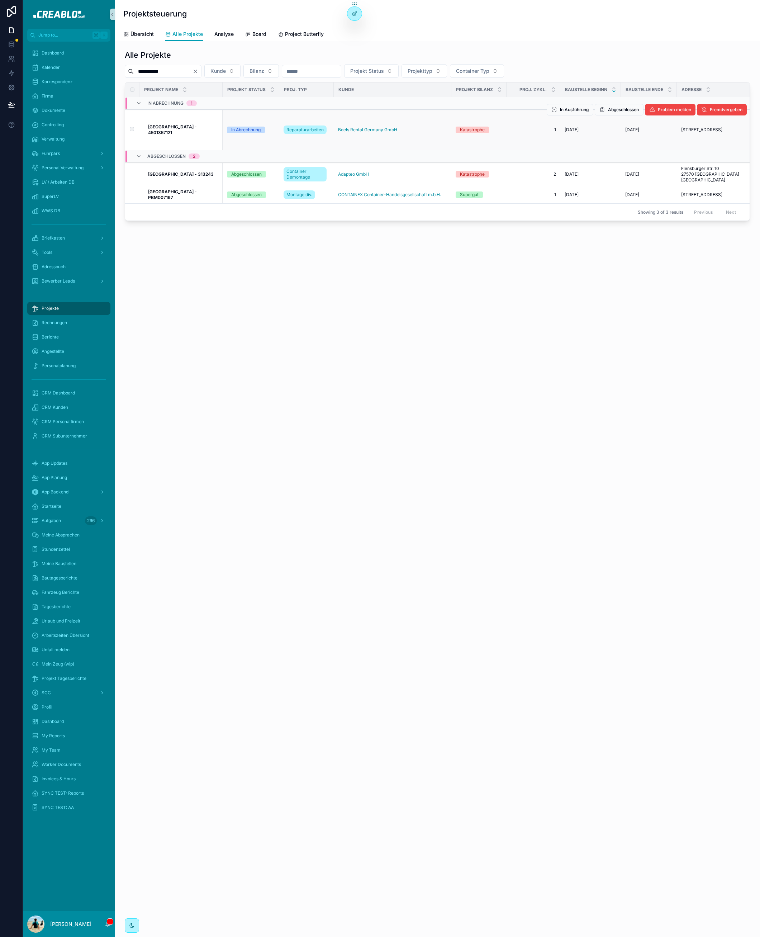
click at [194, 127] on strong "[GEOGRAPHIC_DATA] - 4501357121" at bounding box center [173, 129] width 50 height 11
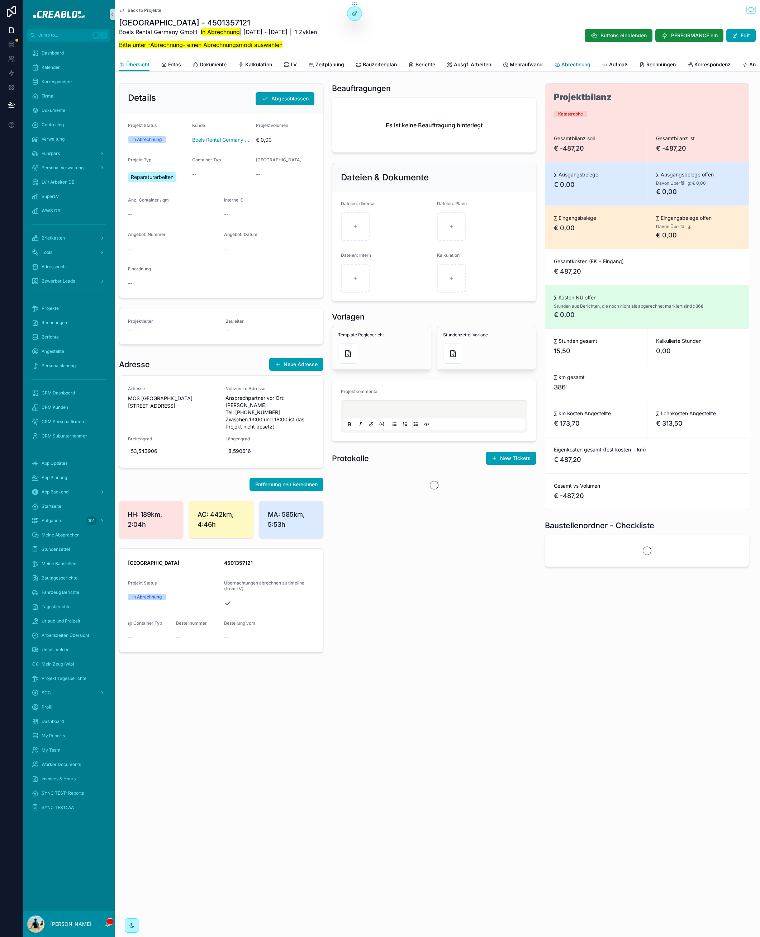
click at [575, 67] on span "Abrechnung" at bounding box center [575, 64] width 29 height 7
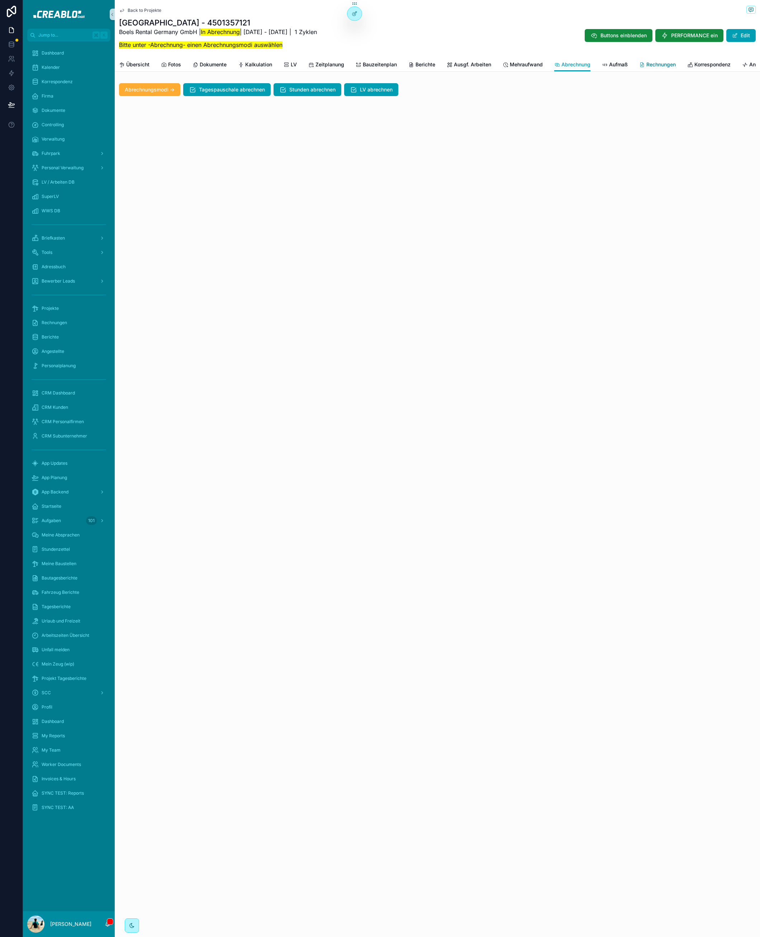
click at [673, 63] on span "Rechnungen" at bounding box center [660, 64] width 29 height 7
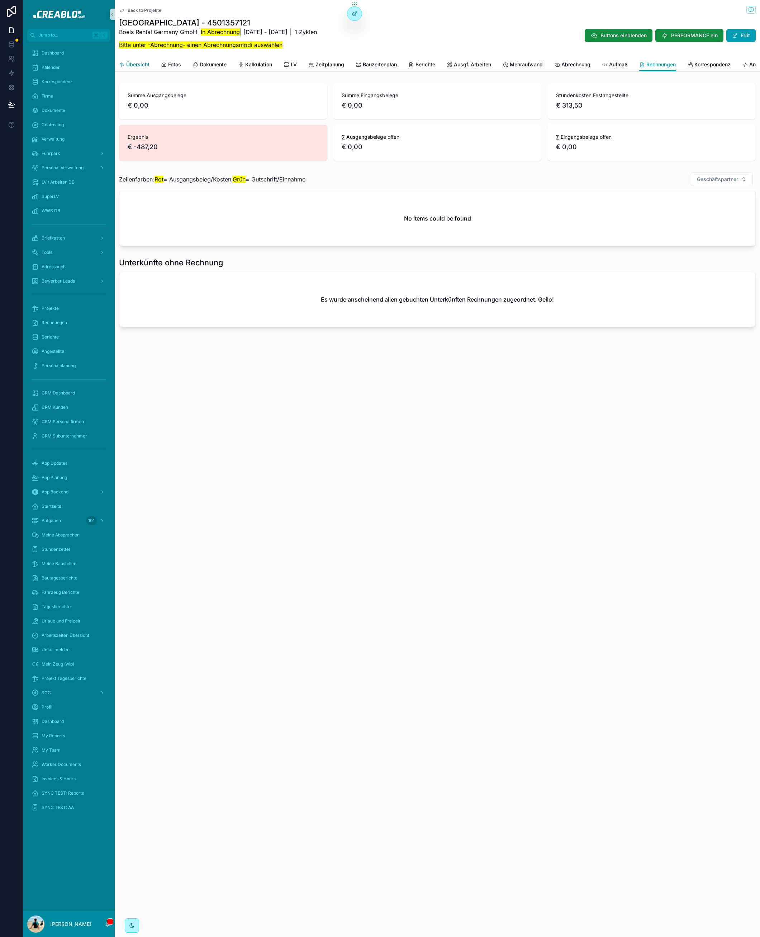
click at [142, 63] on span "Übersicht" at bounding box center [137, 64] width 23 height 7
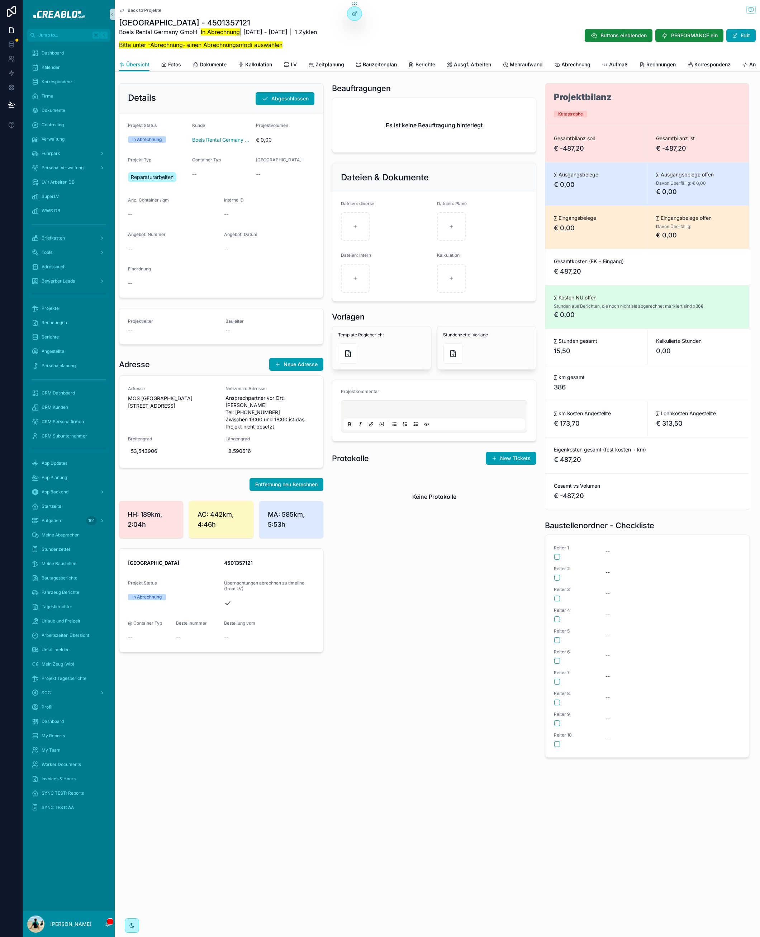
click at [158, 11] on span "Back to Projekte" at bounding box center [145, 11] width 34 height 6
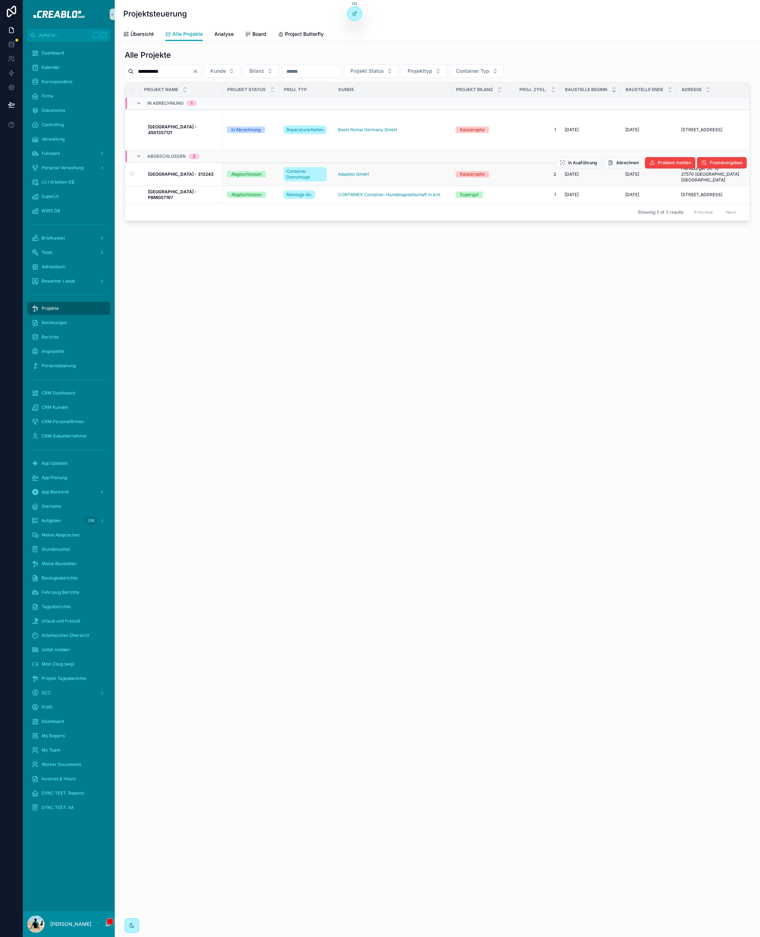
click at [179, 174] on strong "[GEOGRAPHIC_DATA] - 313243" at bounding box center [181, 173] width 66 height 5
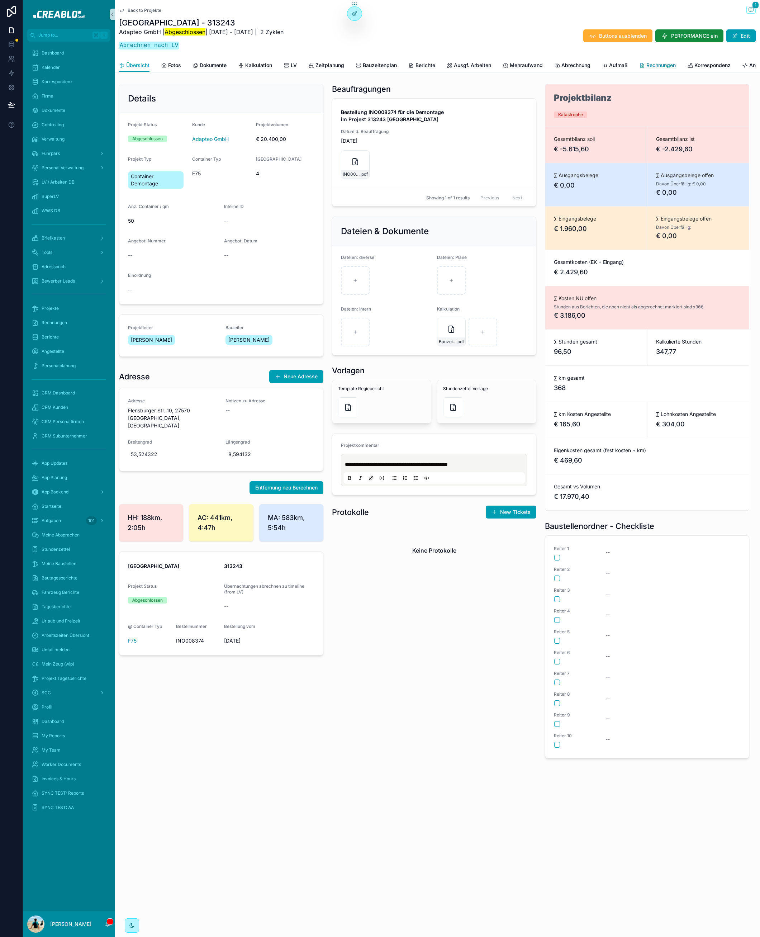
click at [654, 60] on link "Rechnungen" at bounding box center [657, 66] width 37 height 14
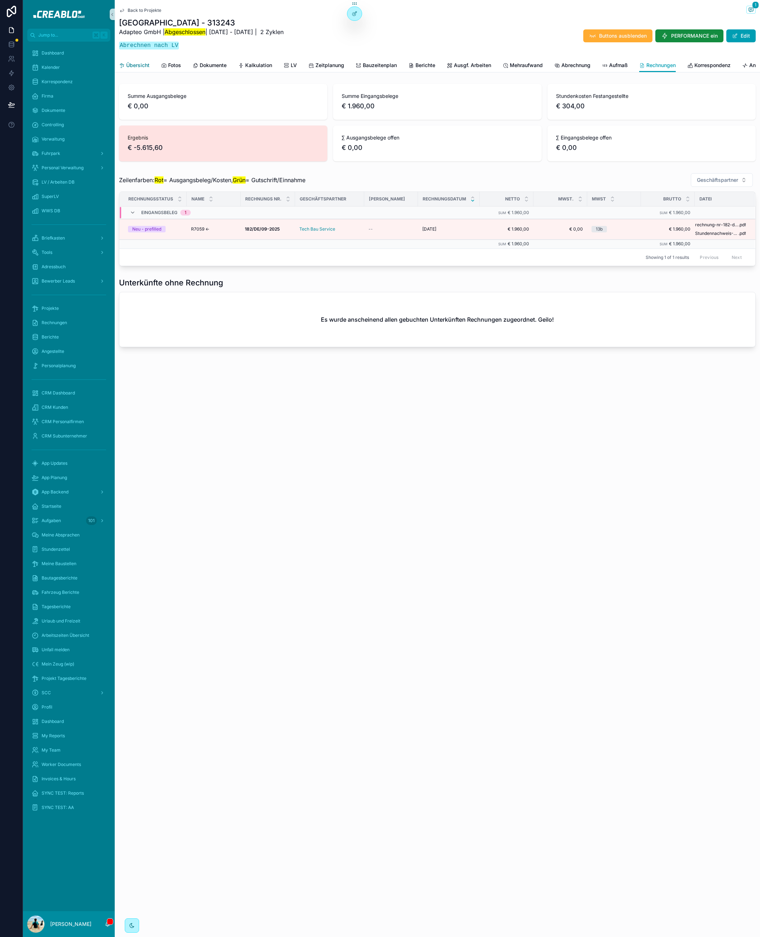
click at [132, 60] on link "Übersicht" at bounding box center [134, 66] width 30 height 14
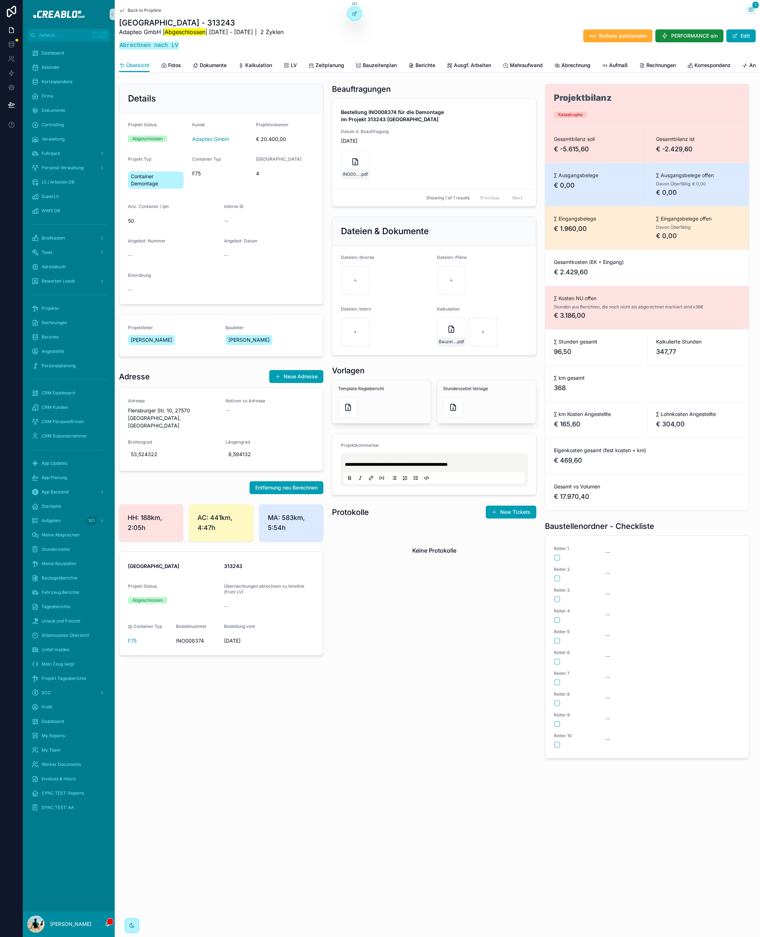
click at [141, 10] on span "Back to Projekte" at bounding box center [145, 11] width 34 height 6
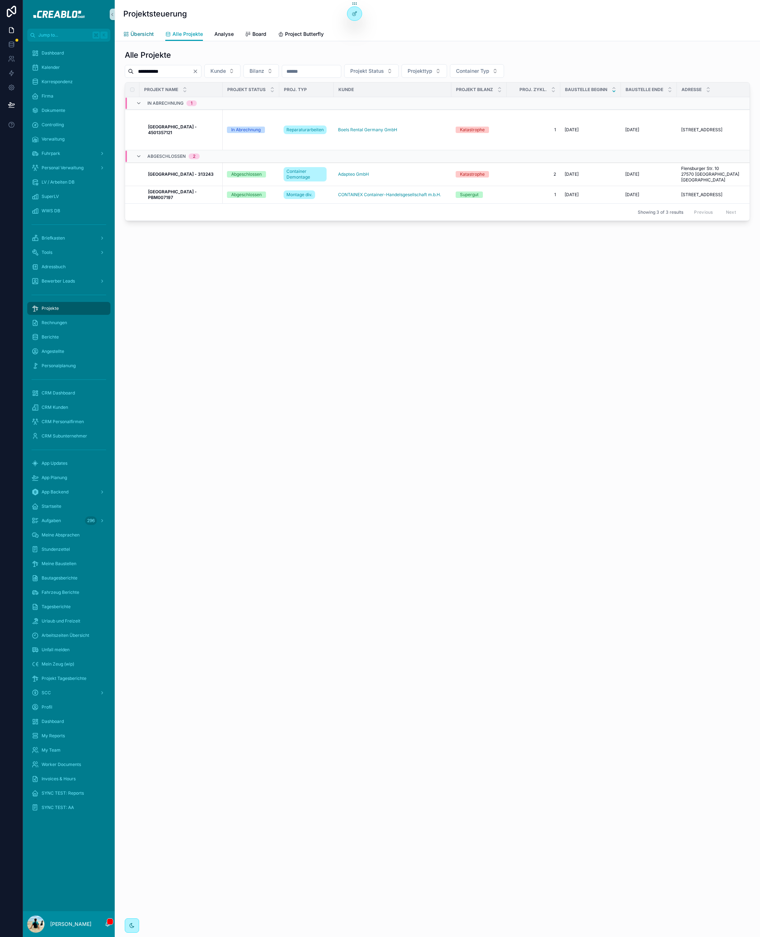
click at [136, 38] on link "Übersicht" at bounding box center [138, 35] width 30 height 14
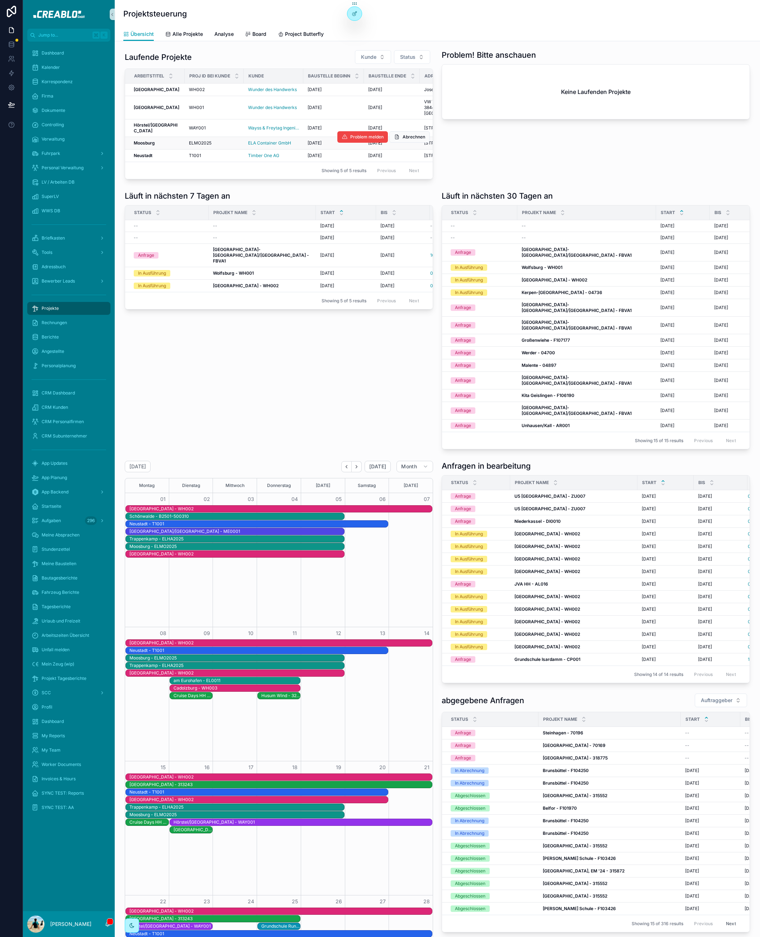
click at [144, 146] on strong "Moosburg" at bounding box center [144, 142] width 21 height 5
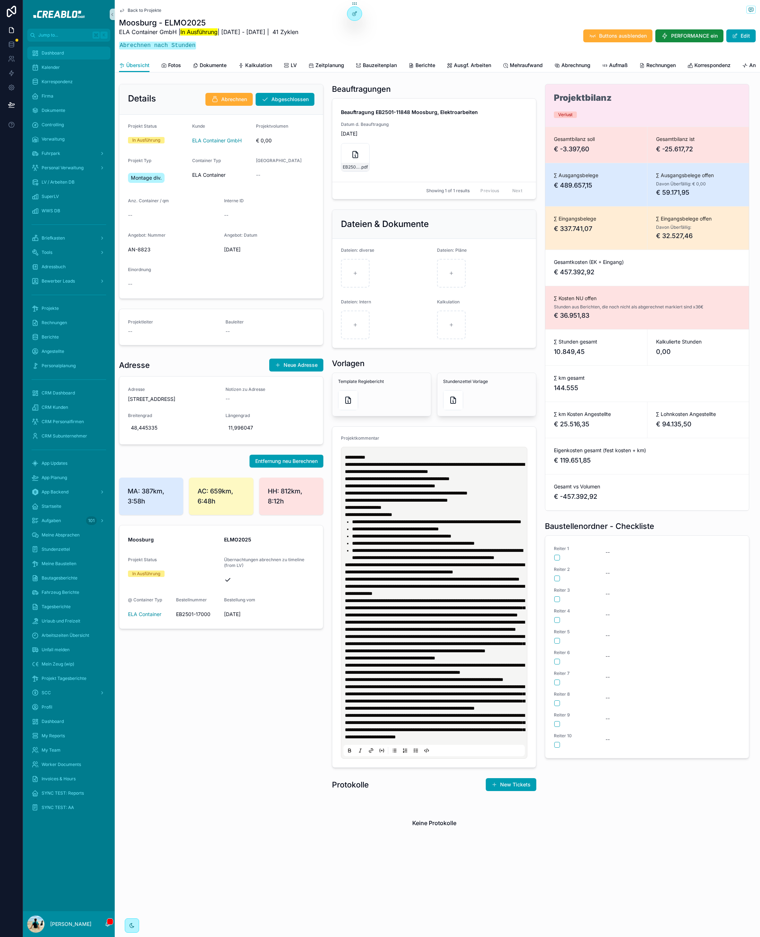
click at [69, 54] on div "Dashboard" at bounding box center [69, 52] width 75 height 11
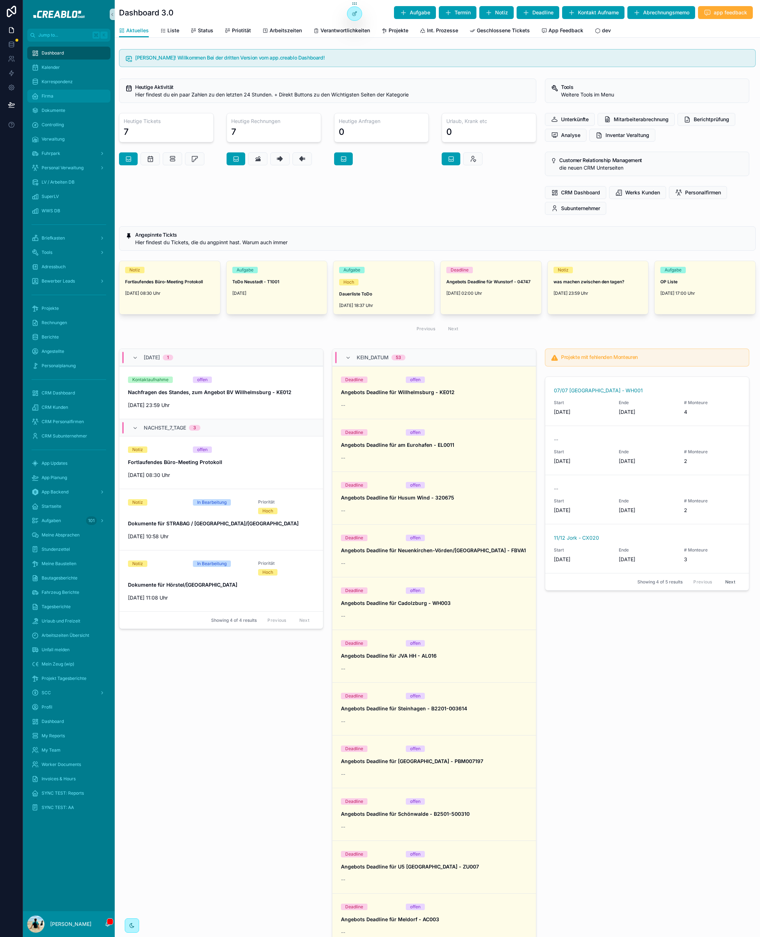
click at [45, 91] on div "Firma" at bounding box center [69, 95] width 75 height 11
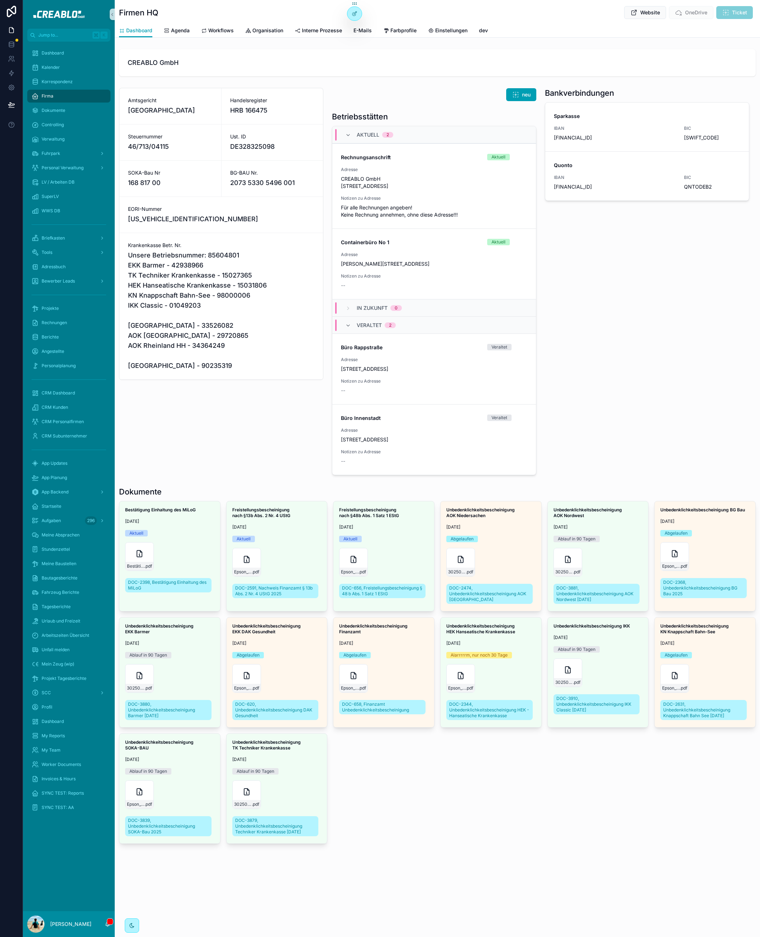
click at [219, 254] on span "Unsere Betriebsnummer: 85604801 EKK Barmer - 42938966 TK Techniker Krankenkasse…" at bounding box center [221, 310] width 186 height 120
